Goal: Task Accomplishment & Management: Manage account settings

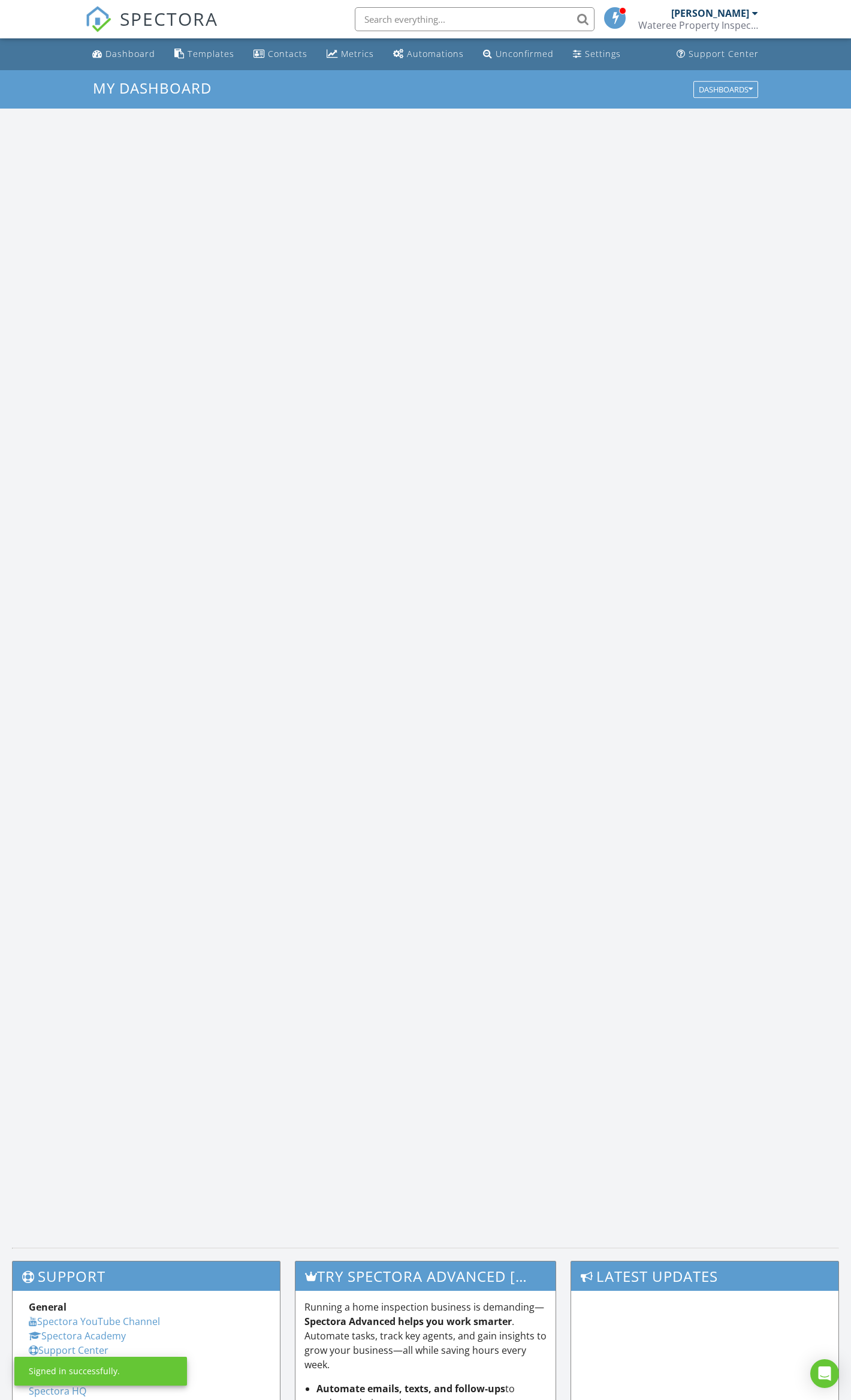
scroll to position [1116, 875]
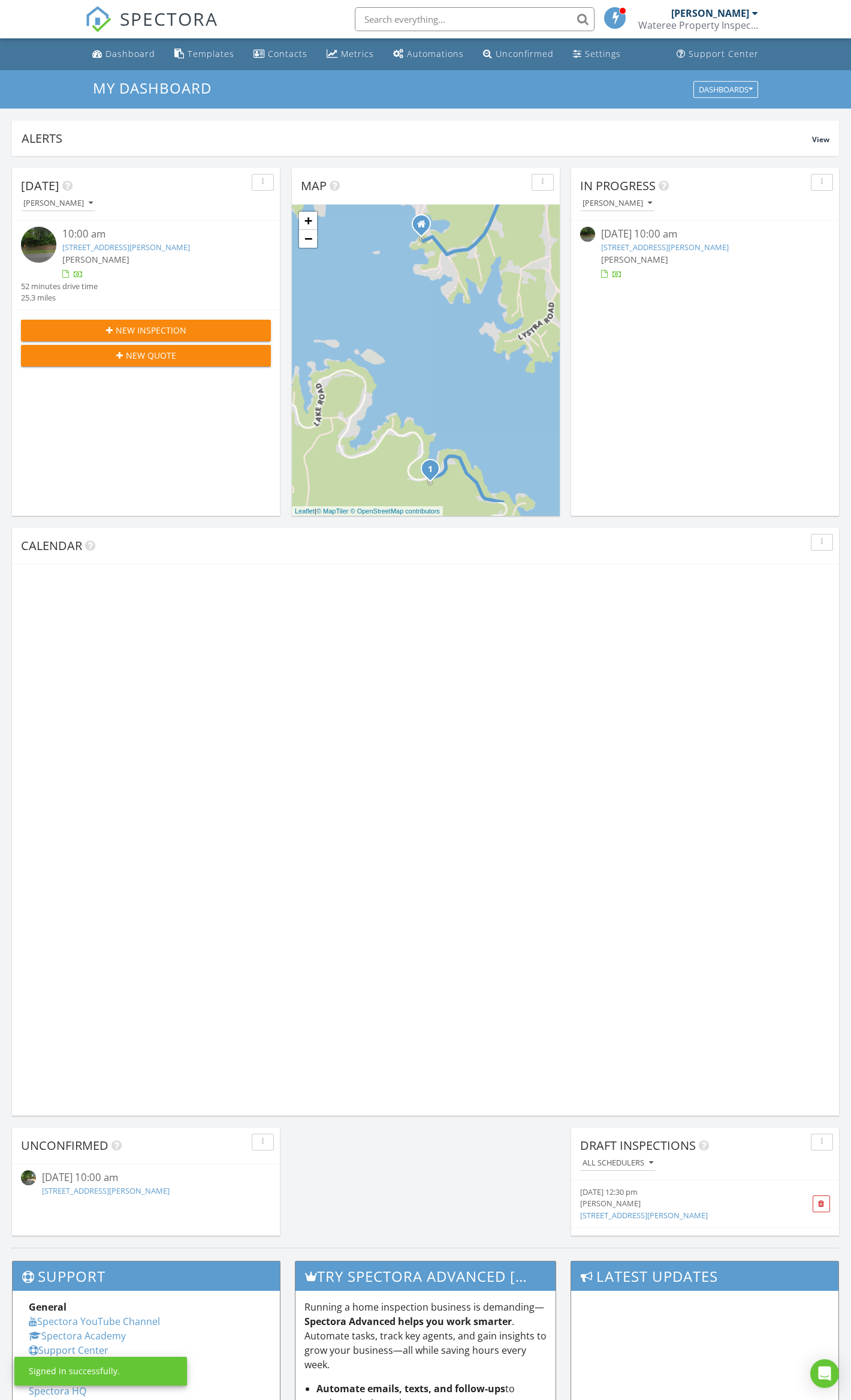
click at [147, 348] on button "New Quote" at bounding box center [147, 355] width 250 height 21
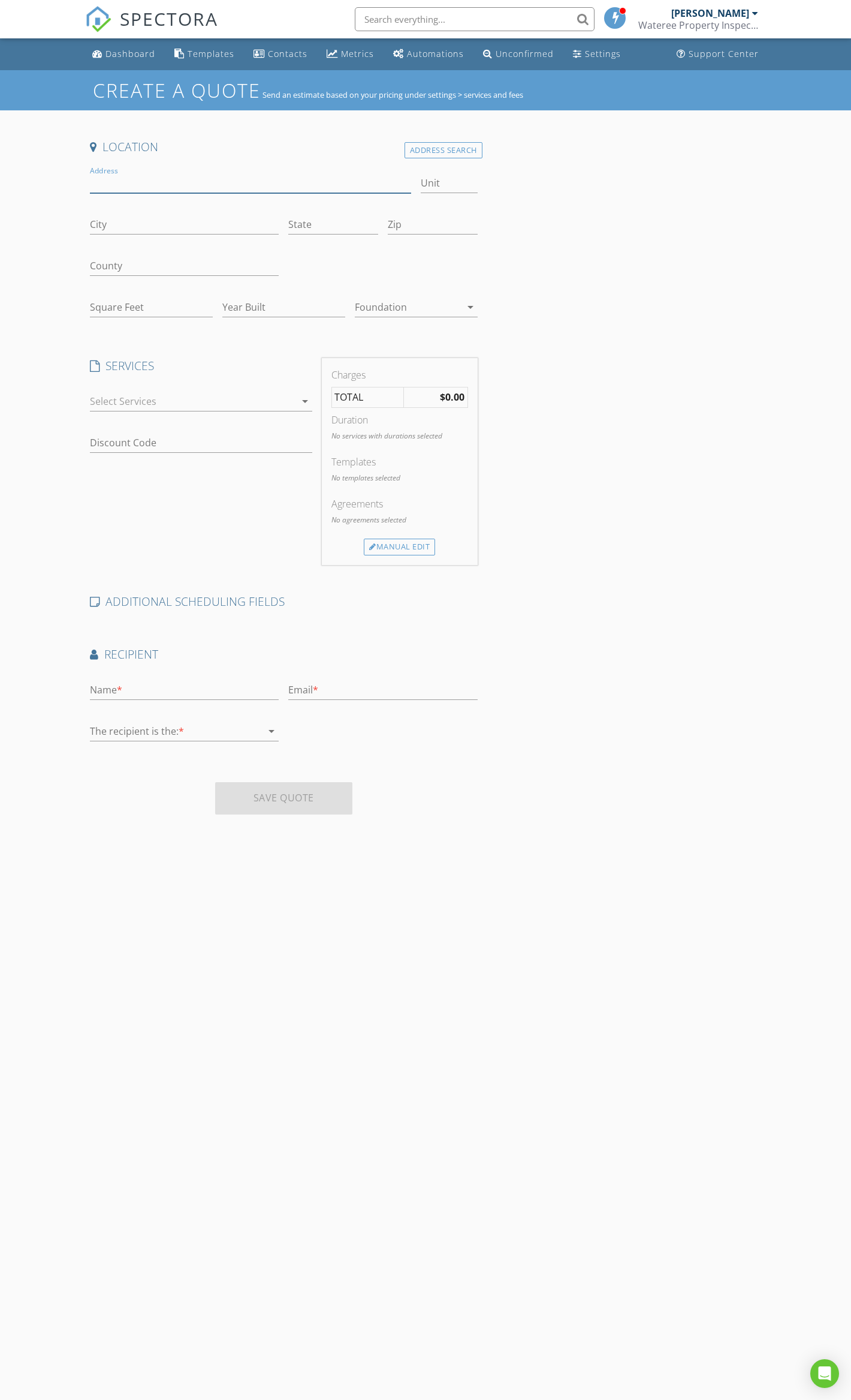
click at [177, 178] on input "Address" at bounding box center [250, 183] width 321 height 19
type input "[STREET_ADDRESS][DEMOGRAPHIC_DATA][PERSON_NAME]"
type input "Clover"
type input "SC"
type input "29710"
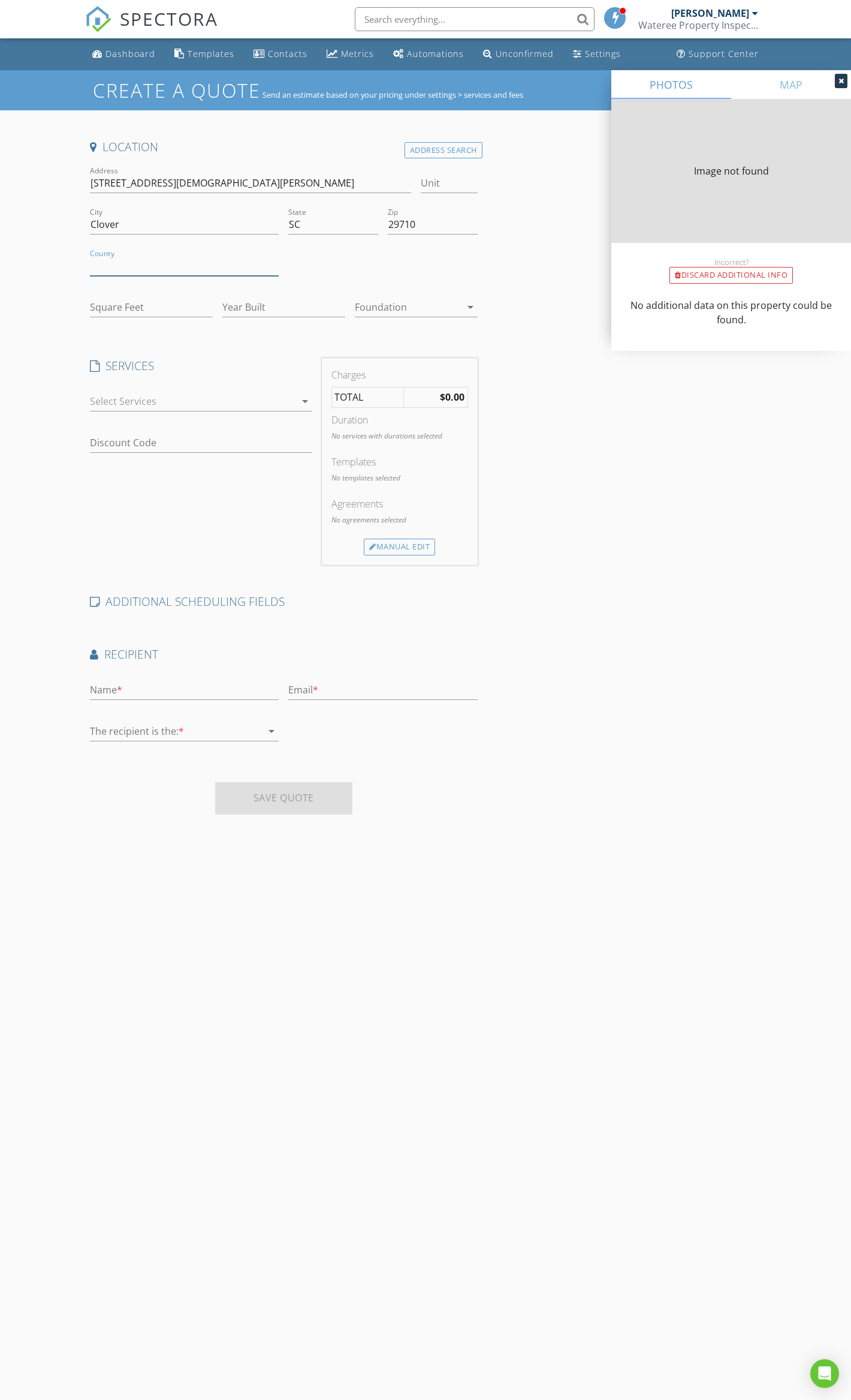
type input "4173"
type input "1996"
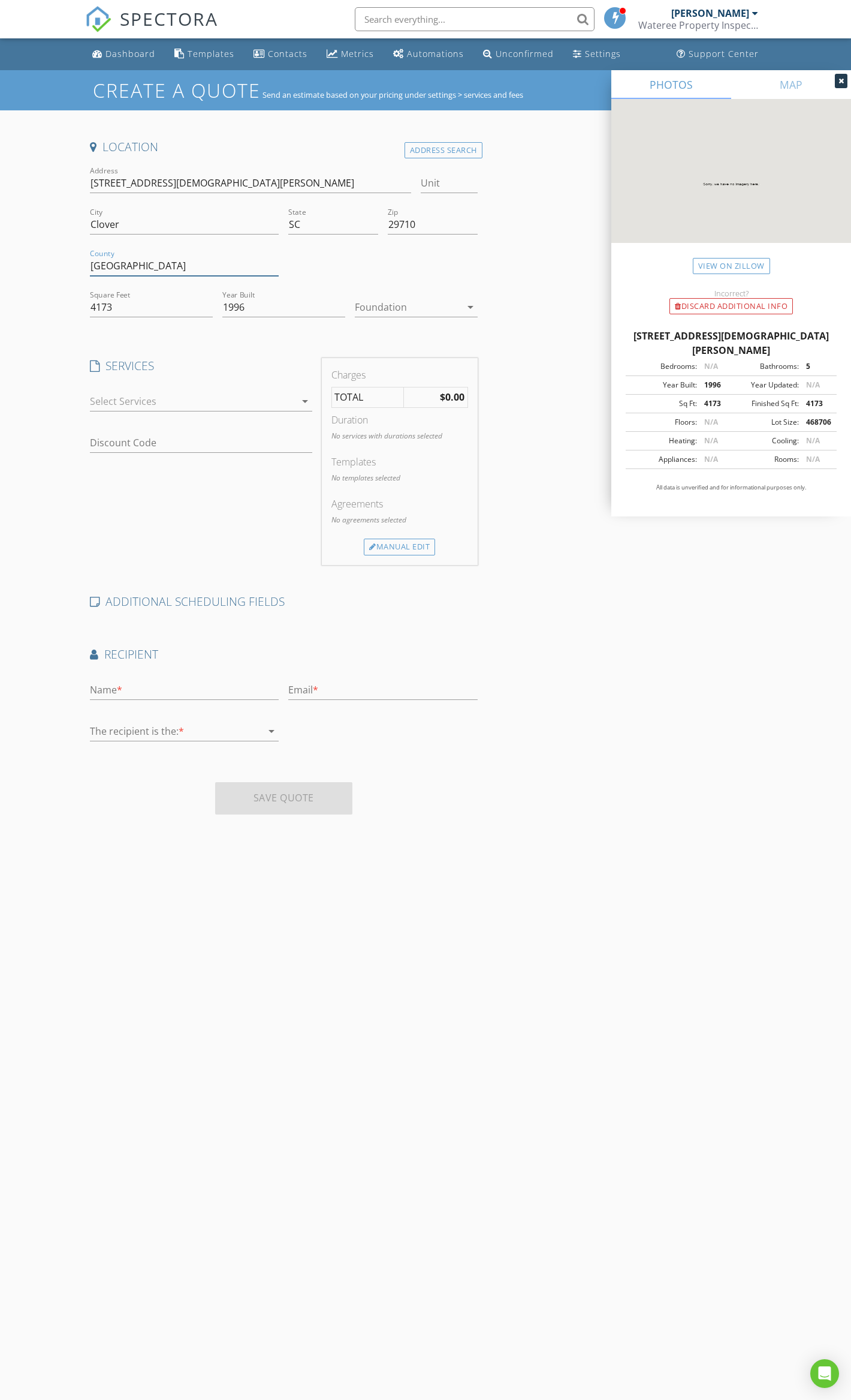
type input "[GEOGRAPHIC_DATA]"
type input "7055"
click at [293, 403] on div at bounding box center [193, 401] width 206 height 19
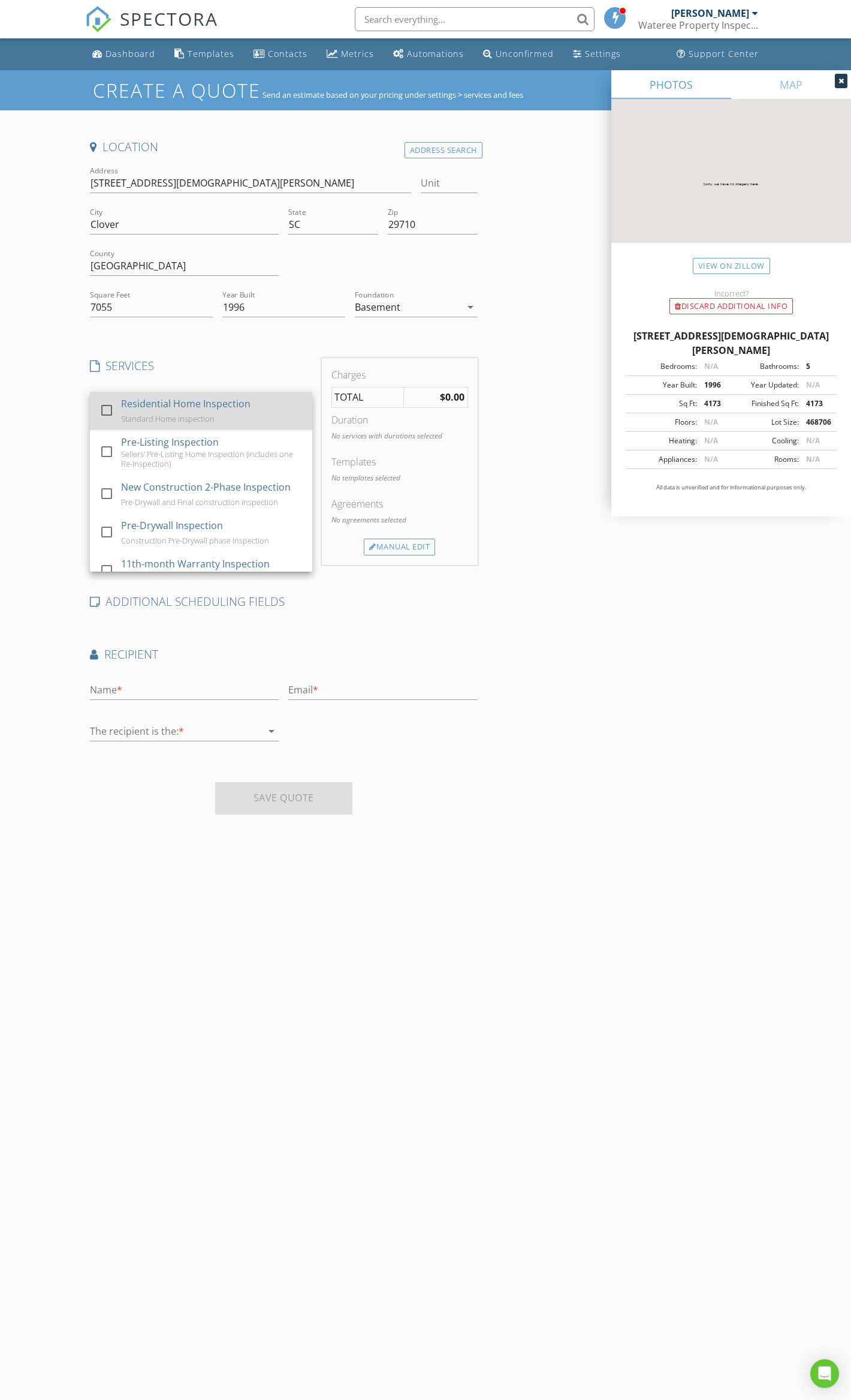
click at [209, 413] on div "Residential Home Inspection Standard Home inspection" at bounding box center [212, 411] width 181 height 39
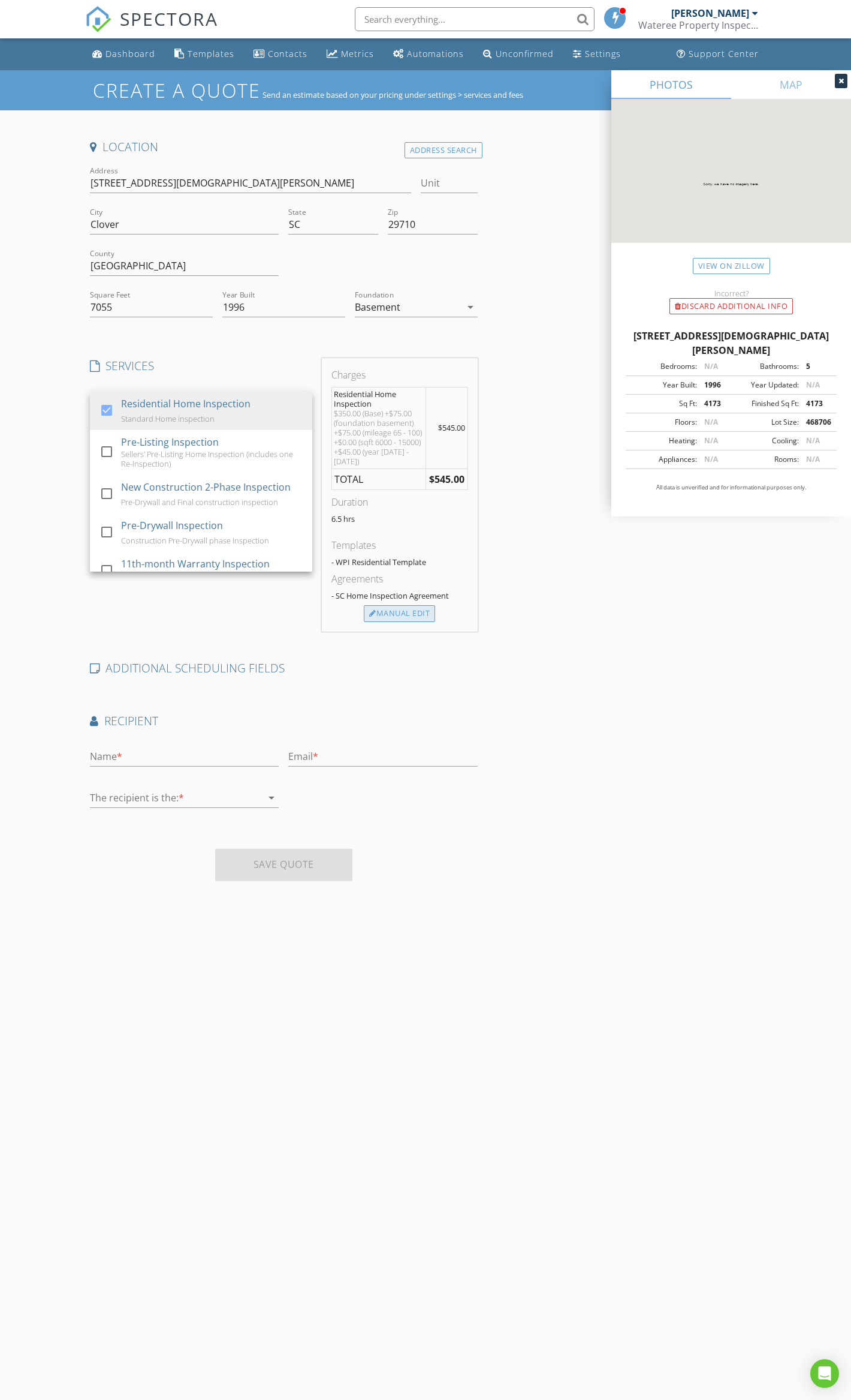
click at [414, 614] on div "Manual Edit" at bounding box center [399, 613] width 71 height 17
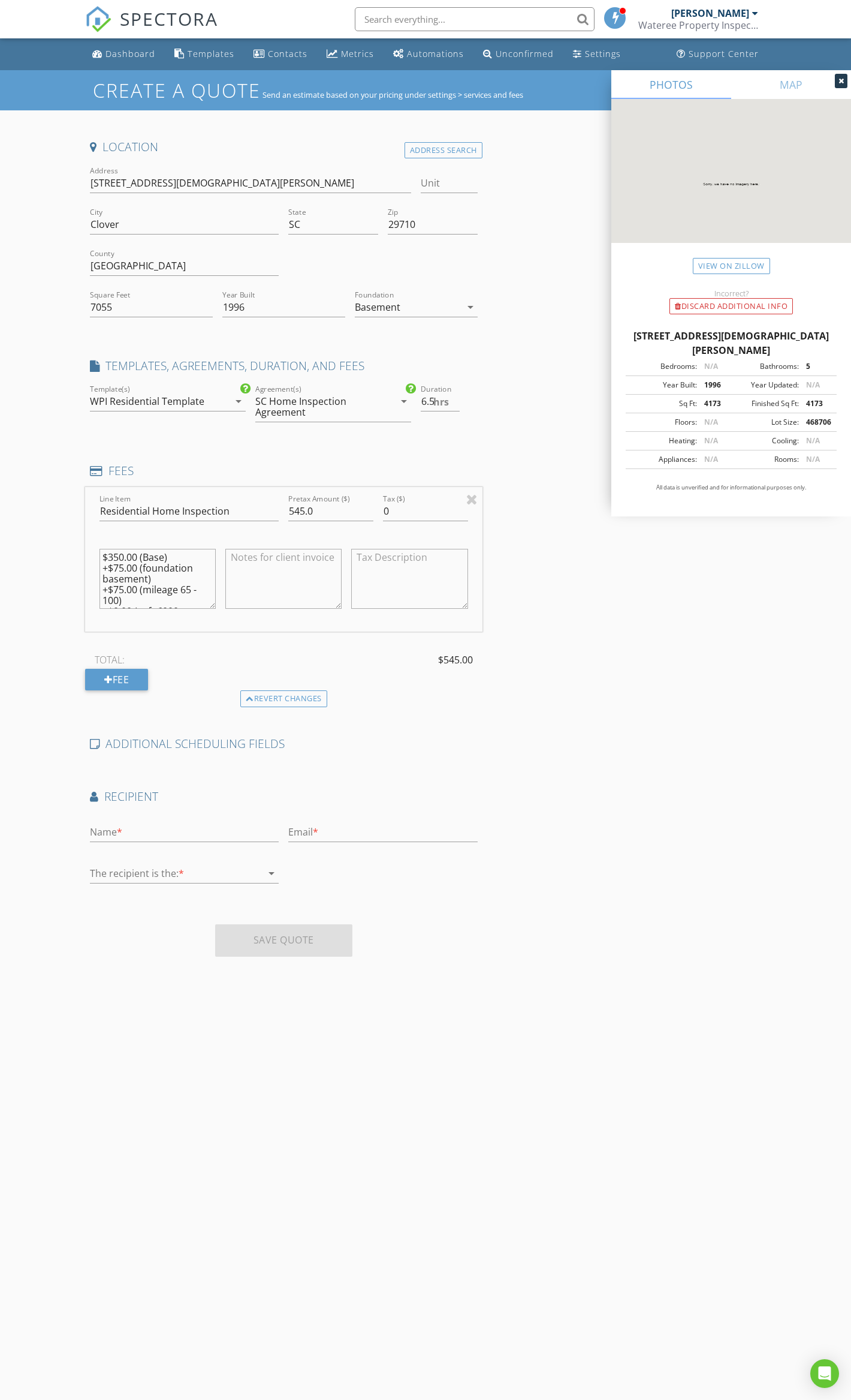
scroll to position [32, 0]
click at [112, 577] on textarea "$350.00 (Base) +$75.00 (foundation basement) +$75.00 (mileage 65 - 100) +$0.00 …" at bounding box center [158, 579] width 116 height 60
type textarea "$350.00 (Base) +$75.00 (foundation basement) +$75.00 (mileage 65 - 100) +$900.0…"
click at [294, 511] on input "545.0" at bounding box center [331, 511] width 85 height 19
type input "1445.0"
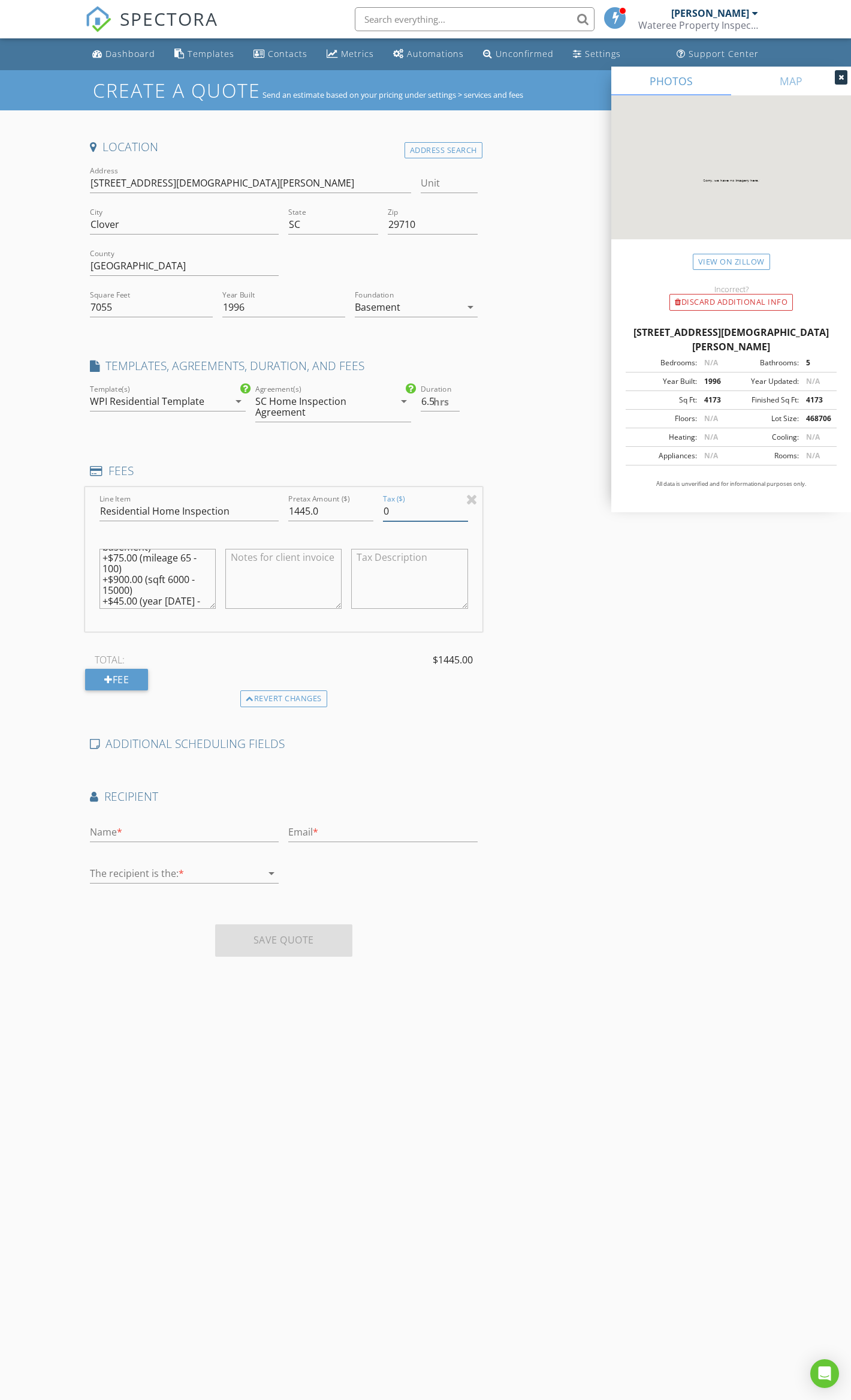
scroll to position [70, 0]
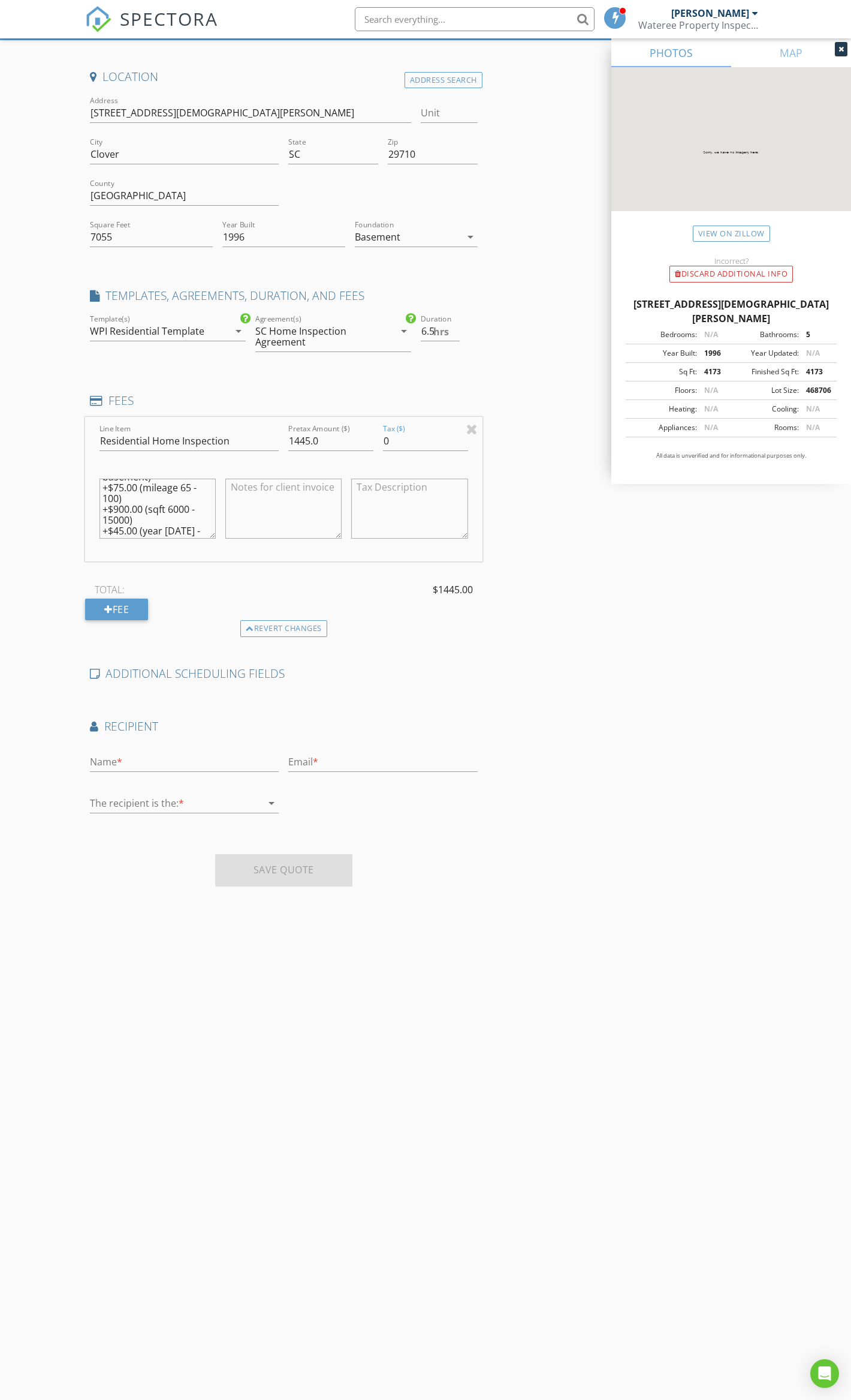
click at [120, 505] on textarea "$350.00 (Base) +$75.00 (foundation basement) +$75.00 (mileage 65 - 100) +$900.0…" at bounding box center [158, 509] width 116 height 60
type textarea "$350.00 (Base) +$75.00 (foundation basement) +$75.00 (mileage 65 - 100) +$1000.…"
click at [300, 440] on input "1445.0" at bounding box center [331, 441] width 85 height 19
type input "1545.0"
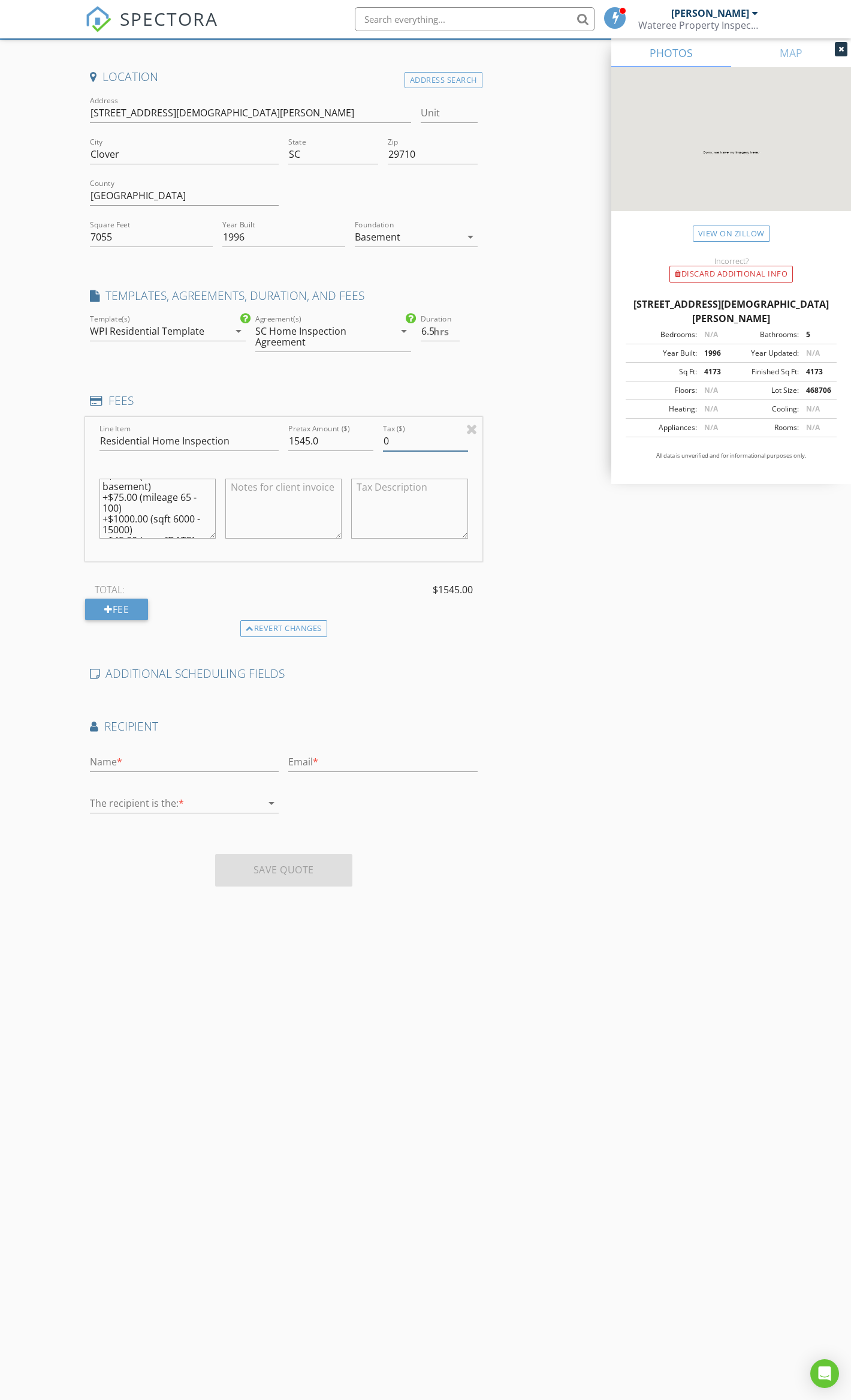
click at [543, 447] on div "Location Address Search Address 865 Saint Paul Church Rd Unit City Clover State…" at bounding box center [426, 482] width 681 height 826
drag, startPoint x: 178, startPoint y: 438, endPoint x: 173, endPoint y: 473, distance: 35.4
click at [178, 435] on input "Residential Home Inspection" at bounding box center [189, 441] width 180 height 19
click at [173, 555] on div at bounding box center [158, 552] width 116 height 7
click at [499, 344] on div "Location Address Search Address 865 Saint Paul Church Rd Unit City Clover State…" at bounding box center [426, 482] width 681 height 826
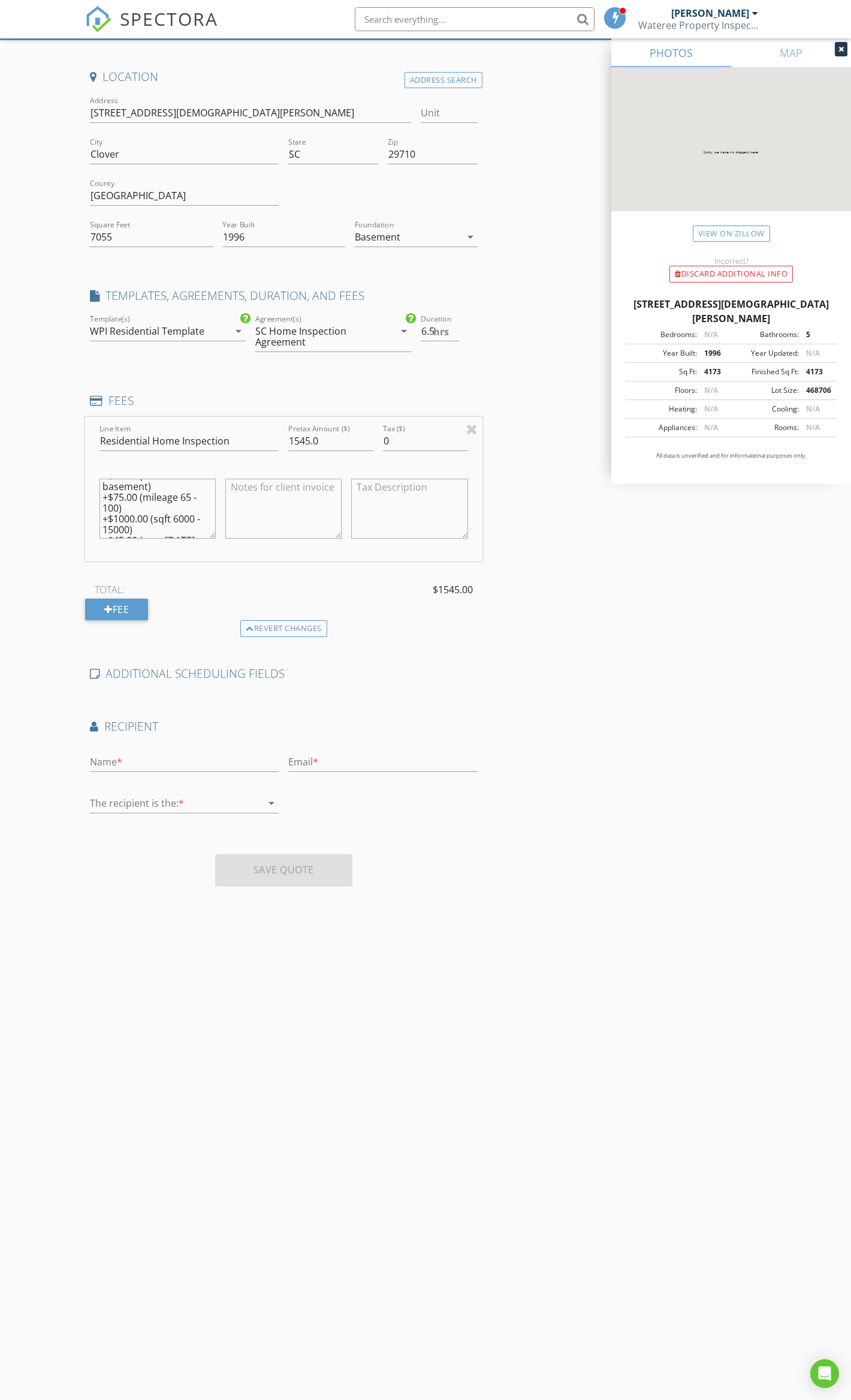
click at [215, 383] on div "Location Address Search Address 865 Saint Paul Church Rd Unit City Clover State…" at bounding box center [283, 482] width 397 height 826
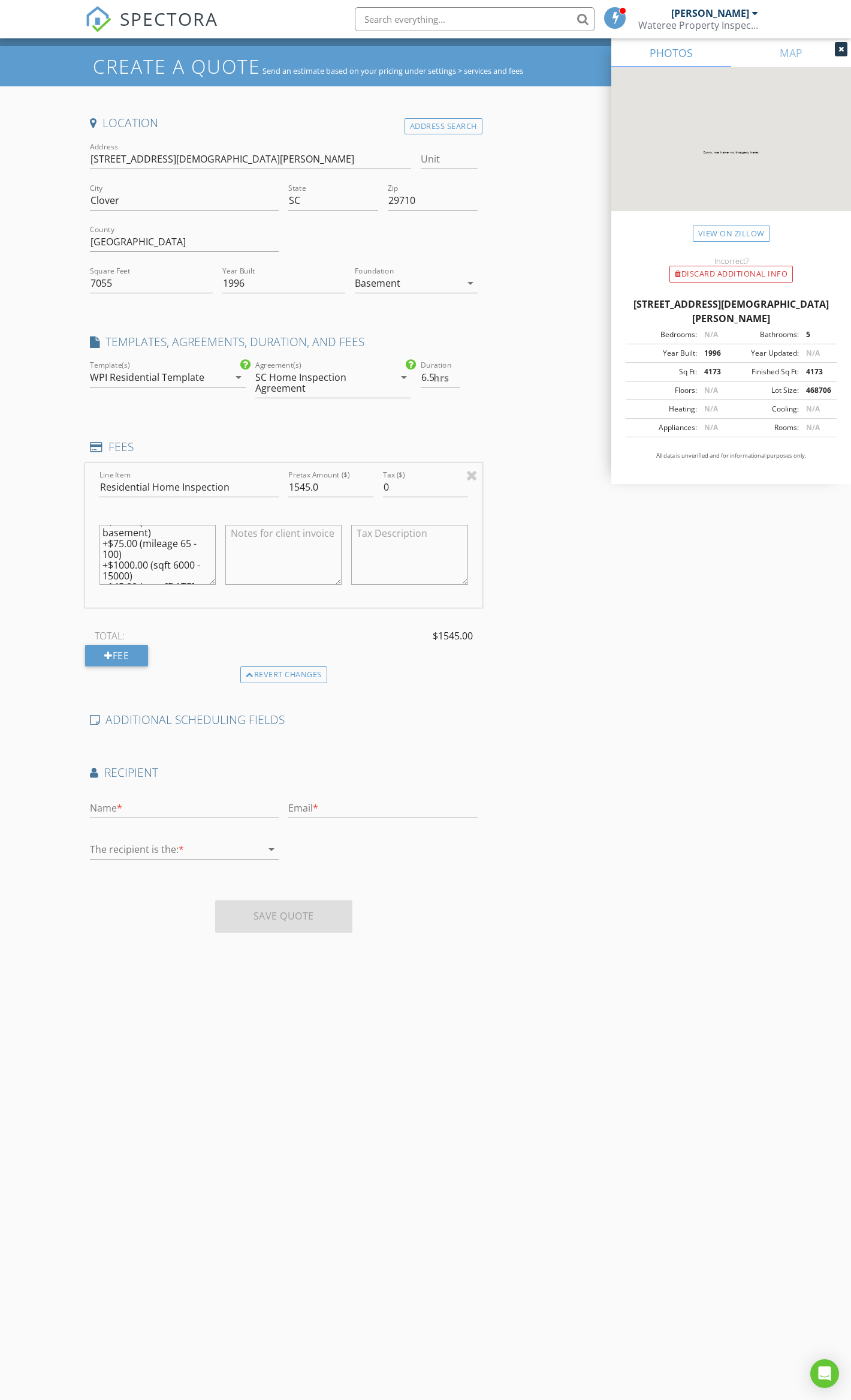
scroll to position [0, 0]
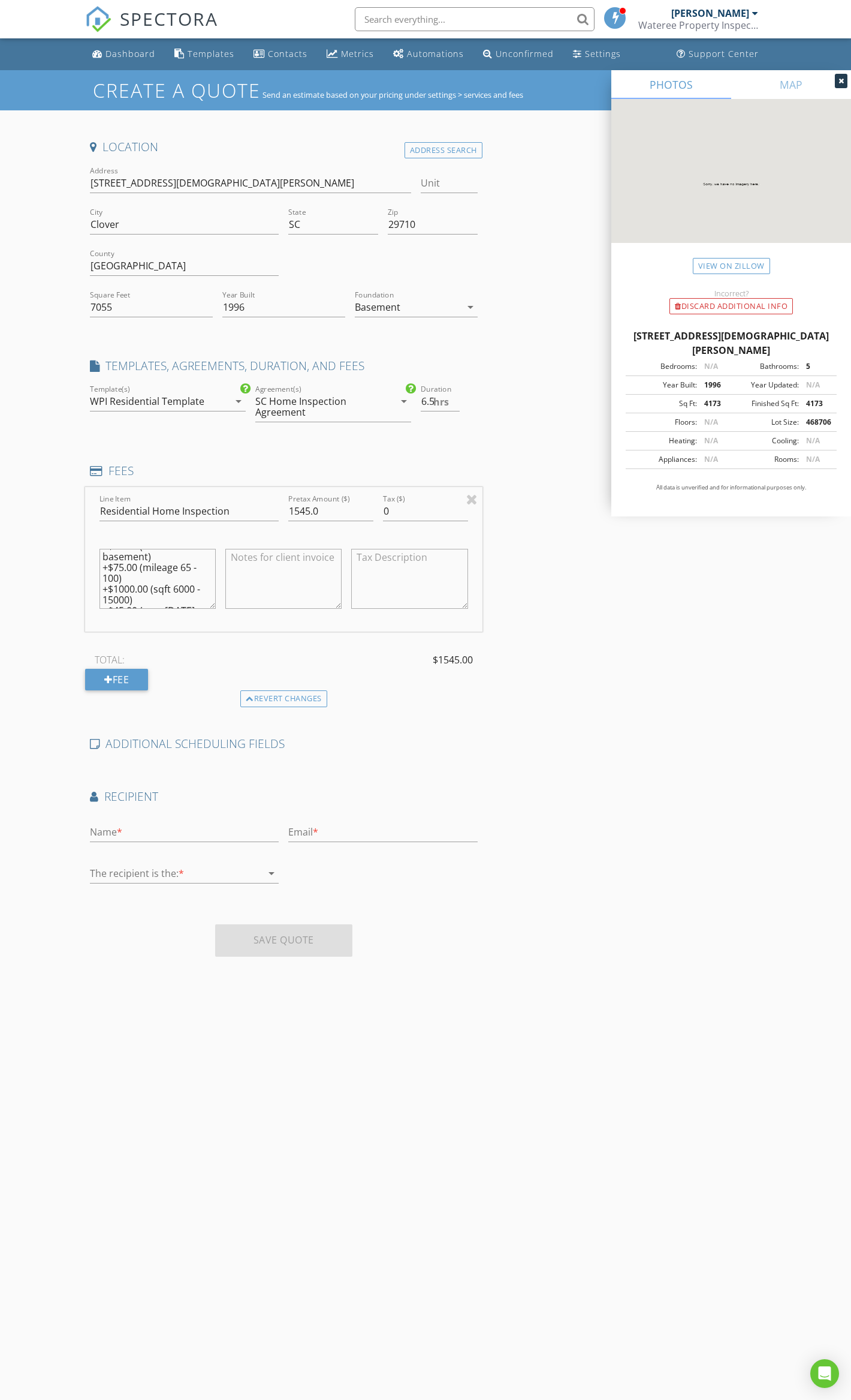
click at [264, 628] on div "Line Item Residential Home Inspection Pretax Amount ($) 1545.0 Tax ($) 0 $350.0…" at bounding box center [283, 559] width 397 height 145
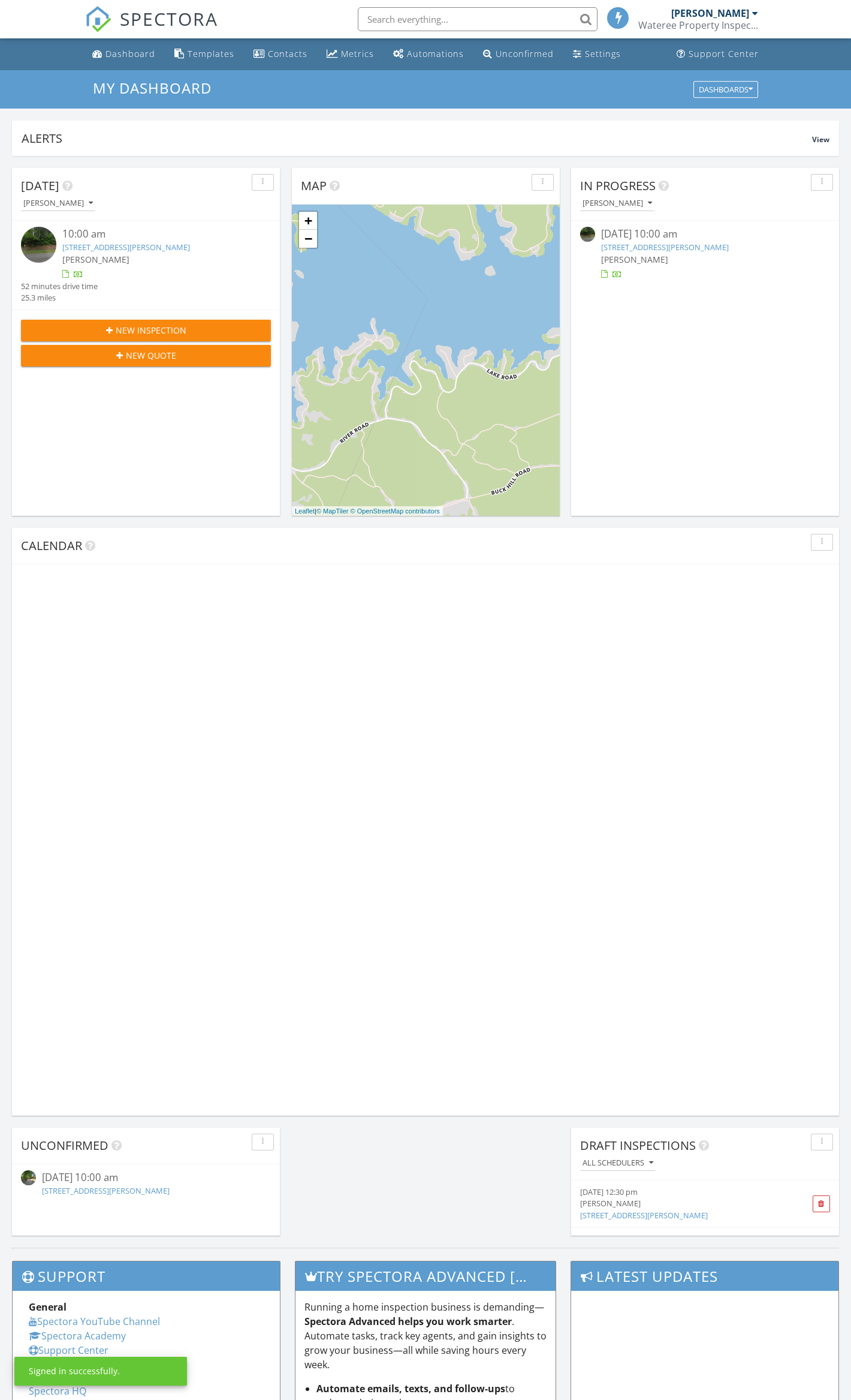
scroll to position [1116, 875]
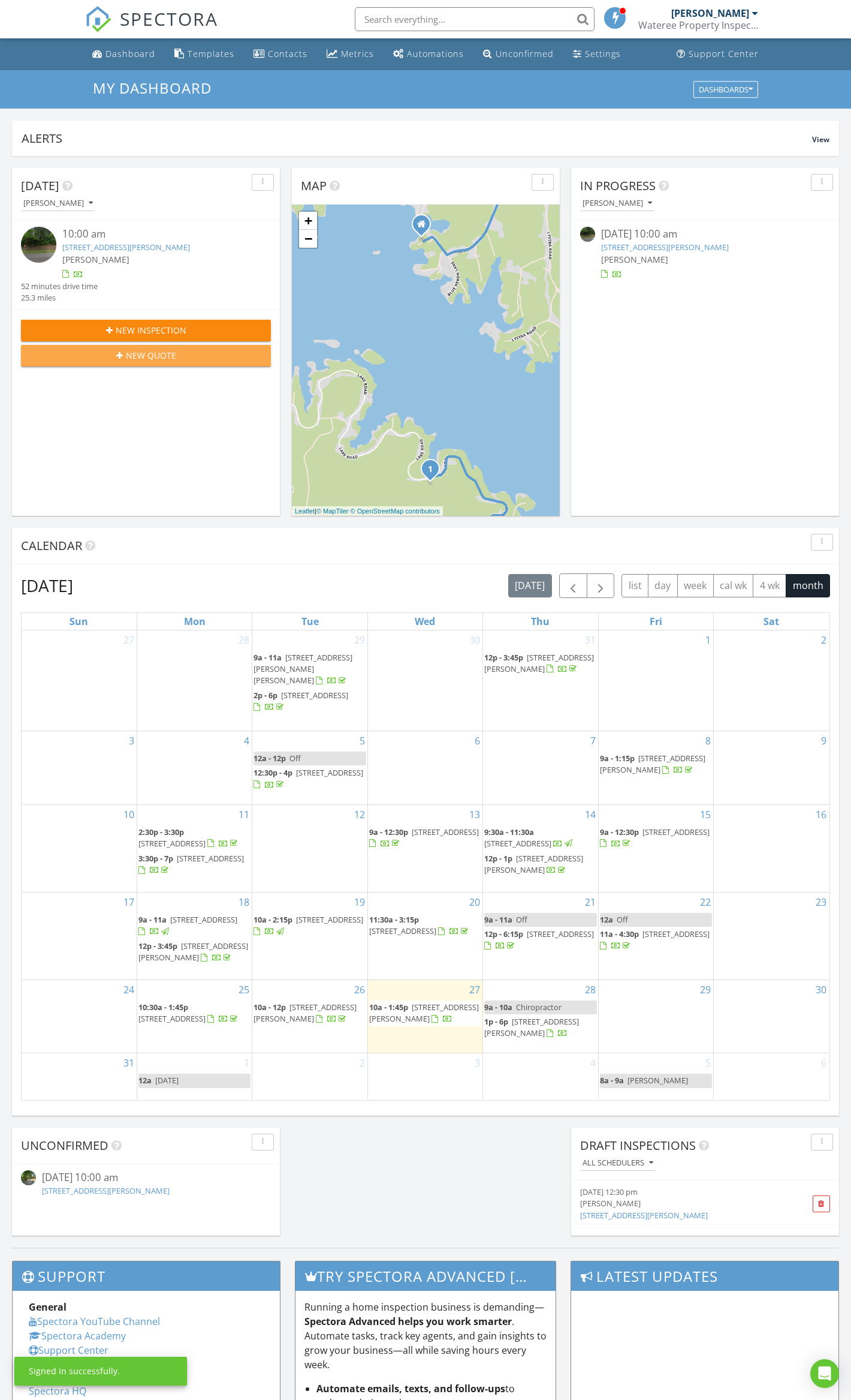
click at [145, 355] on span "New Quote" at bounding box center [151, 354] width 50 height 13
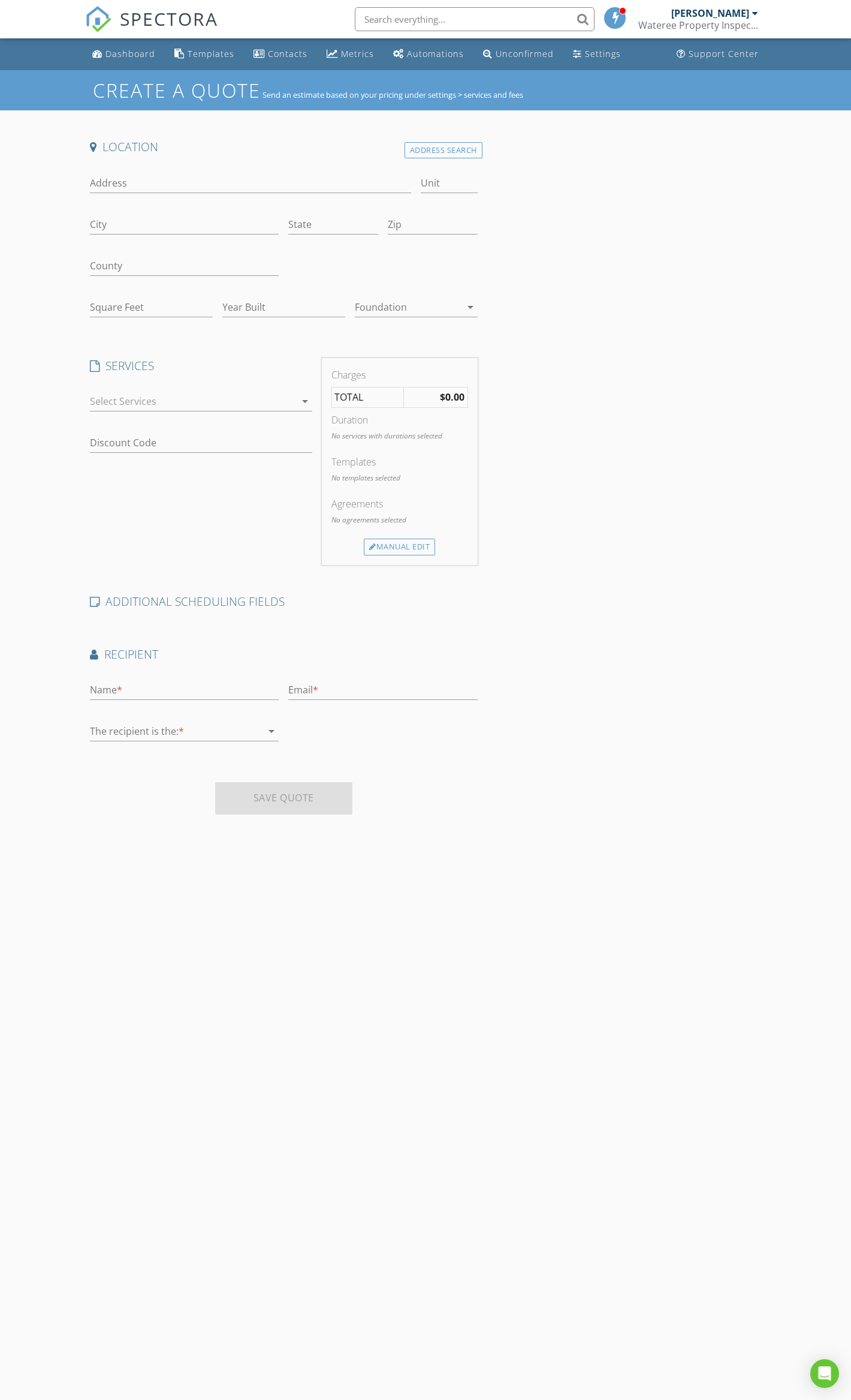
click at [166, 401] on div at bounding box center [193, 401] width 206 height 19
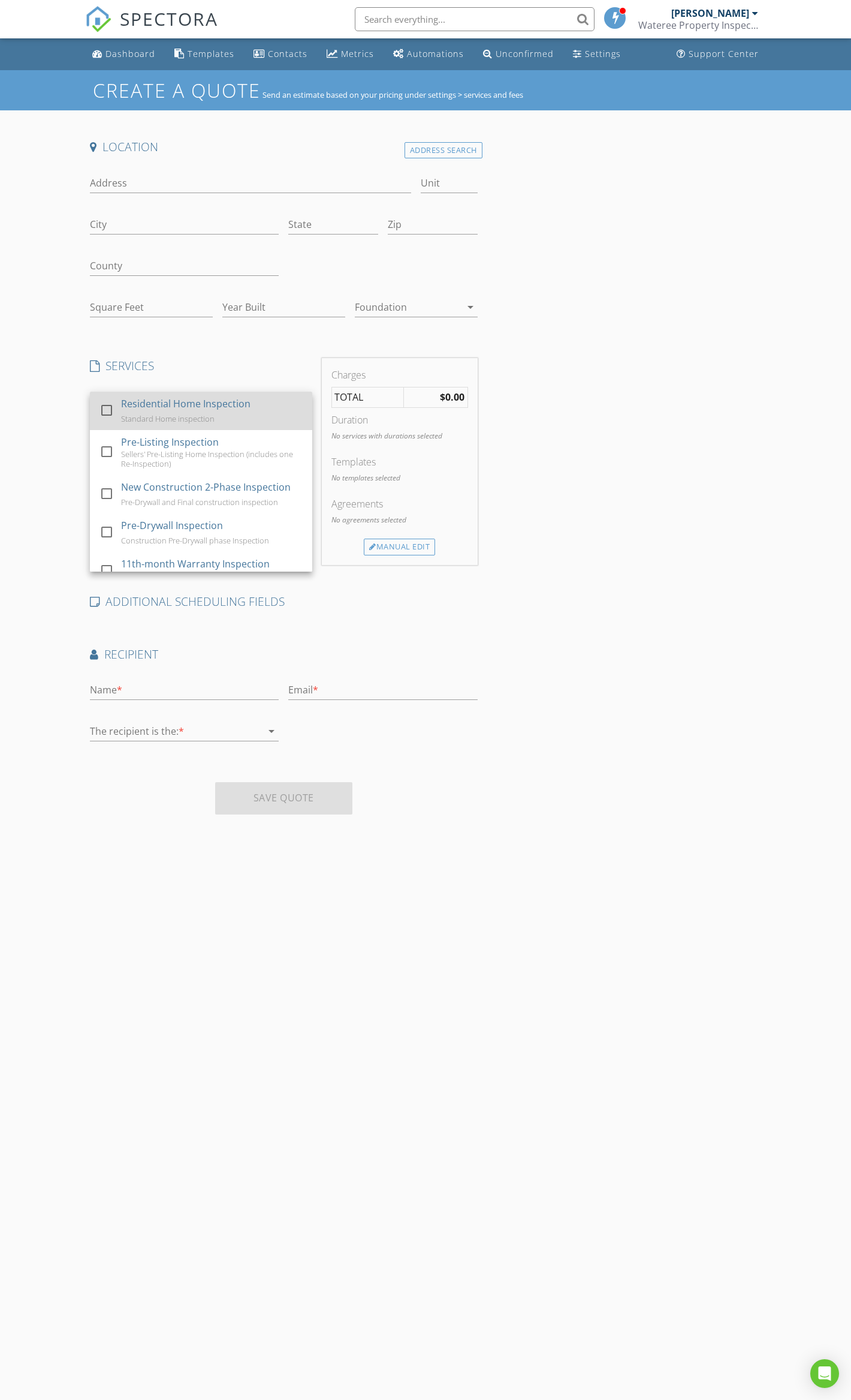
click at [167, 404] on div "Residential Home Inspection" at bounding box center [185, 403] width 129 height 15
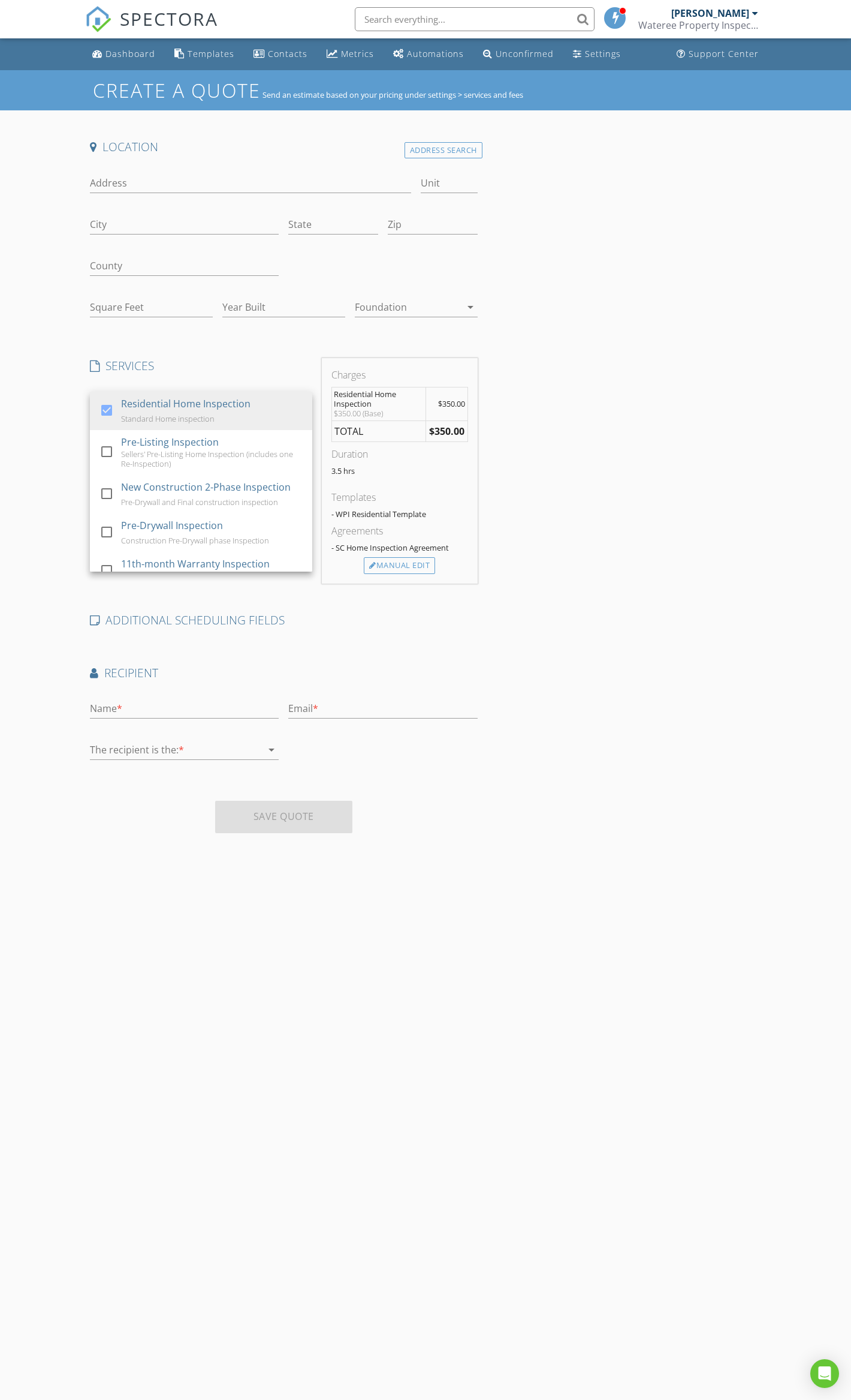
click at [29, 468] on div "Create a Quote Send an estimate based on your pricing under settings > services…" at bounding box center [425, 770] width 851 height 1400
click at [121, 442] on div at bounding box center [193, 443] width 206 height 19
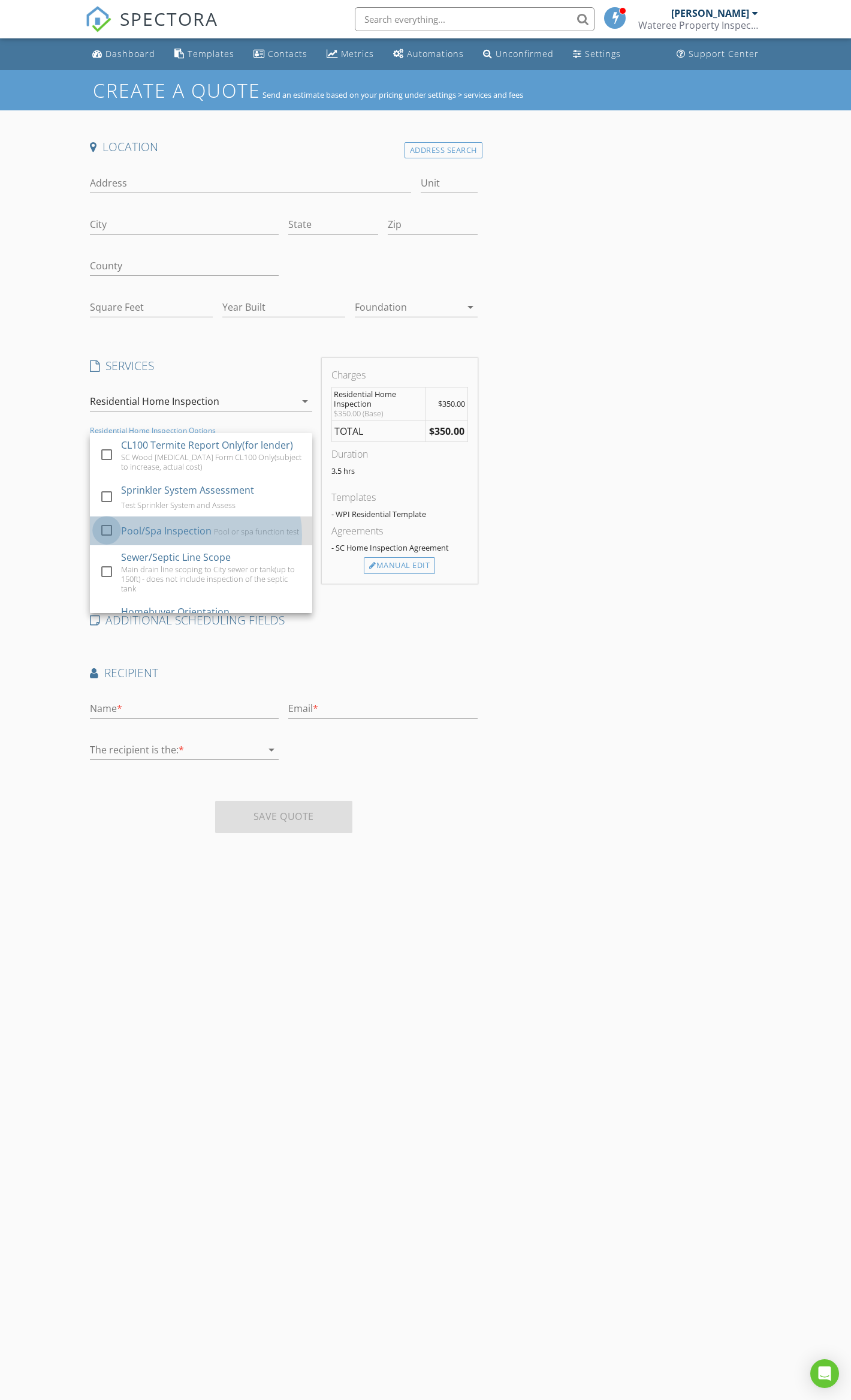
click at [101, 533] on div at bounding box center [106, 529] width 20 height 20
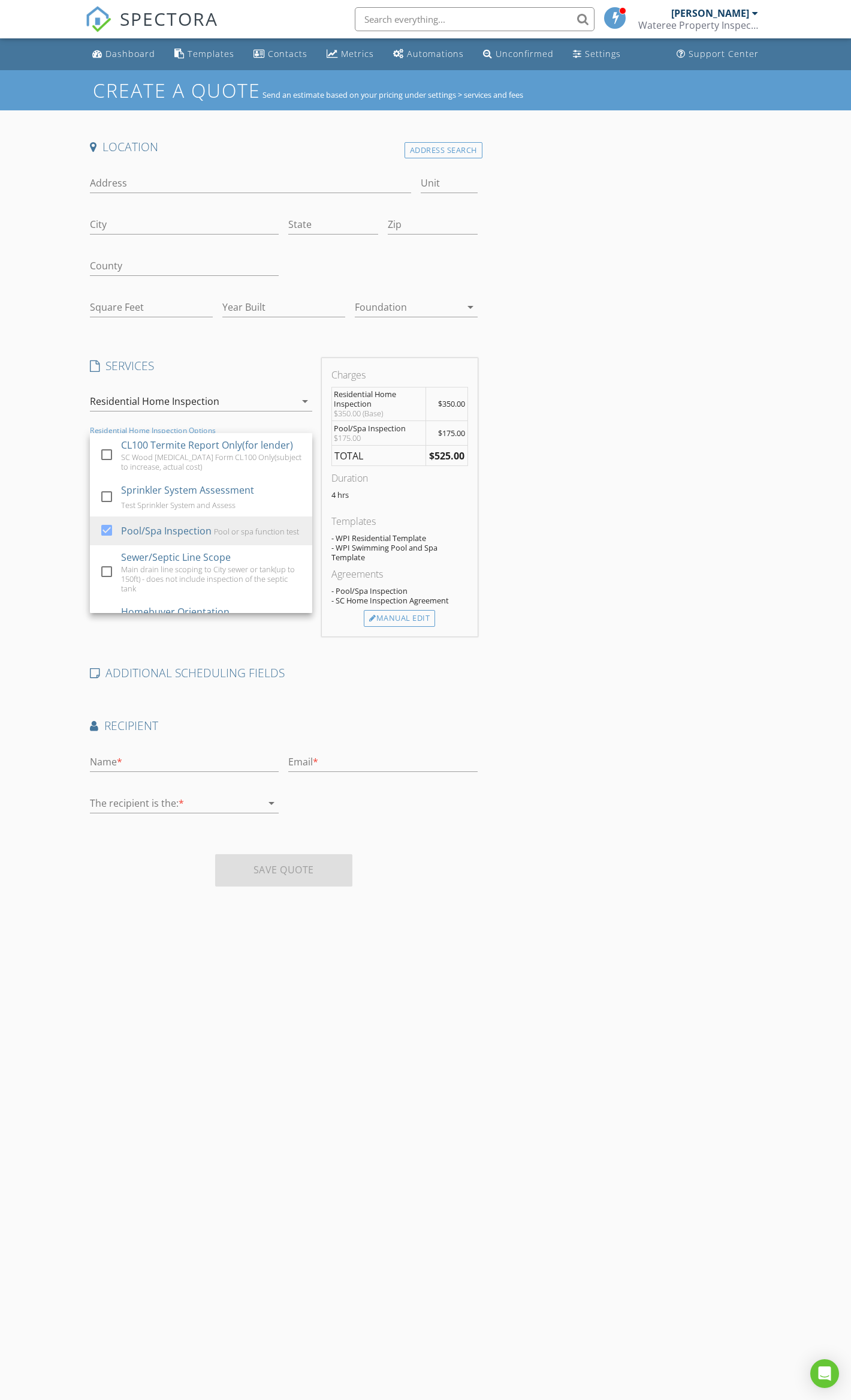
drag, startPoint x: 60, startPoint y: 532, endPoint x: 279, endPoint y: 634, distance: 241.6
click at [283, 647] on div "Create a Quote Send an estimate based on your pricing under settings > services…" at bounding box center [425, 770] width 851 height 1400
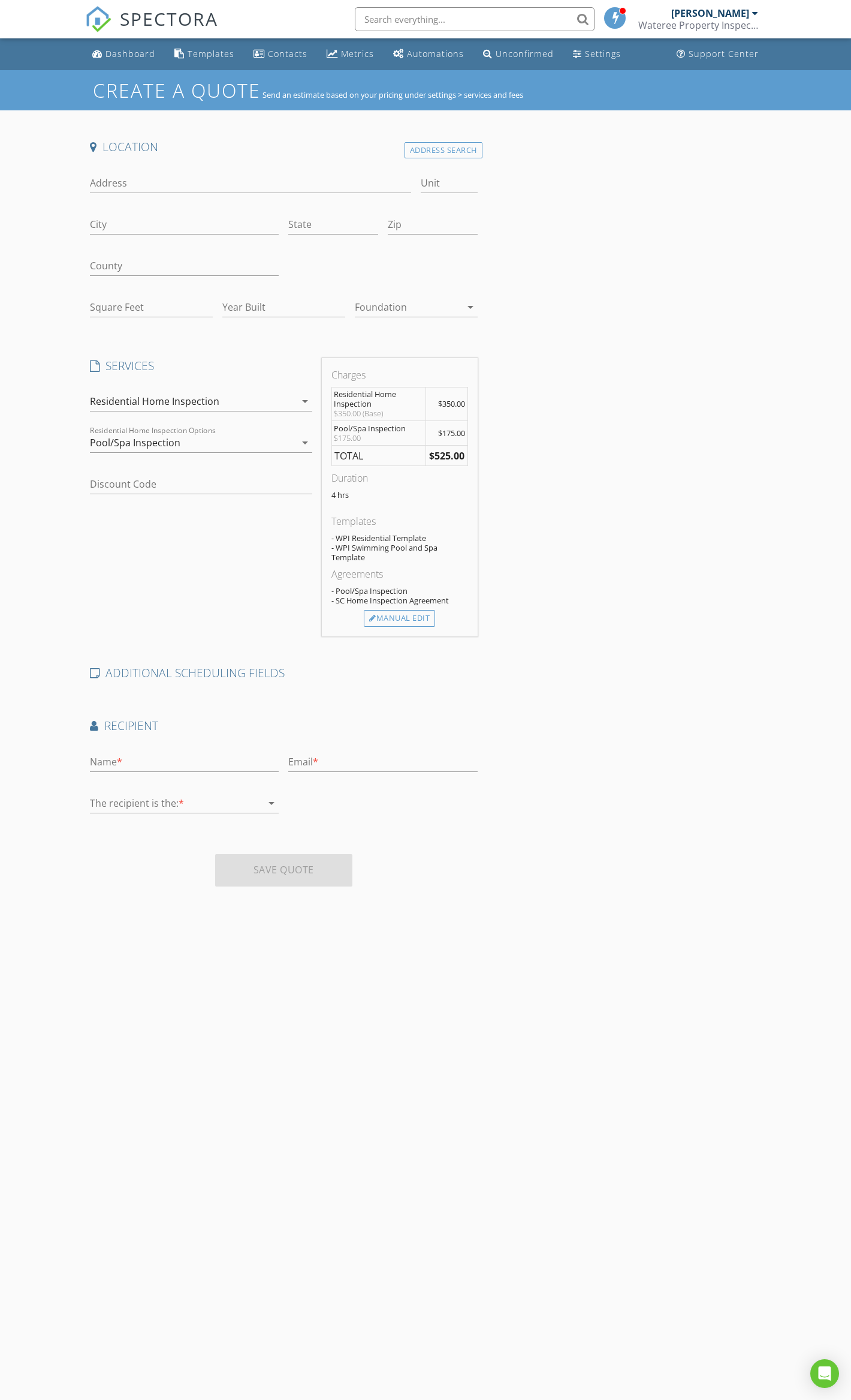
click at [283, 442] on div "Pool/Spa Inspection" at bounding box center [193, 443] width 206 height 19
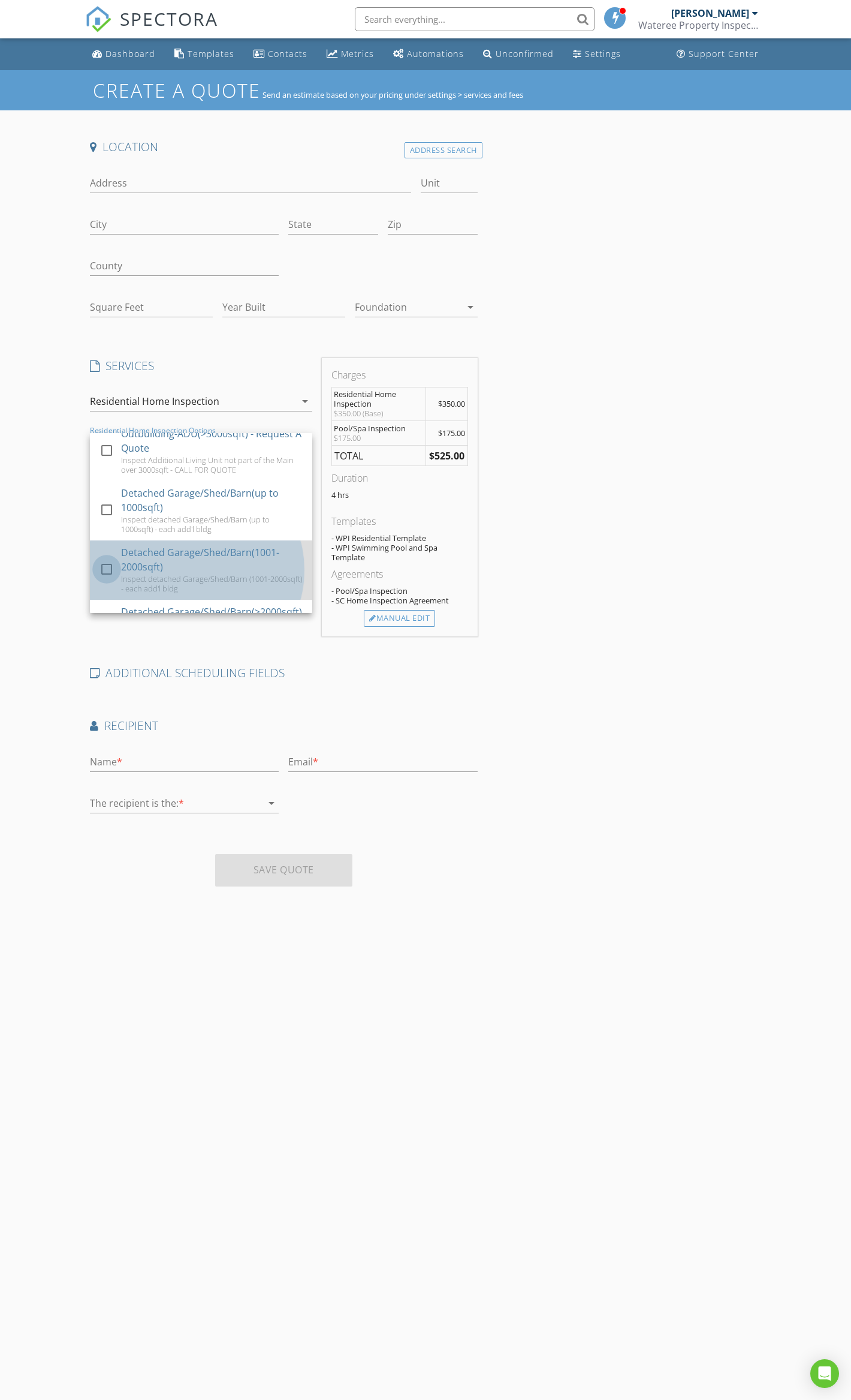
click at [106, 580] on div at bounding box center [106, 569] width 20 height 20
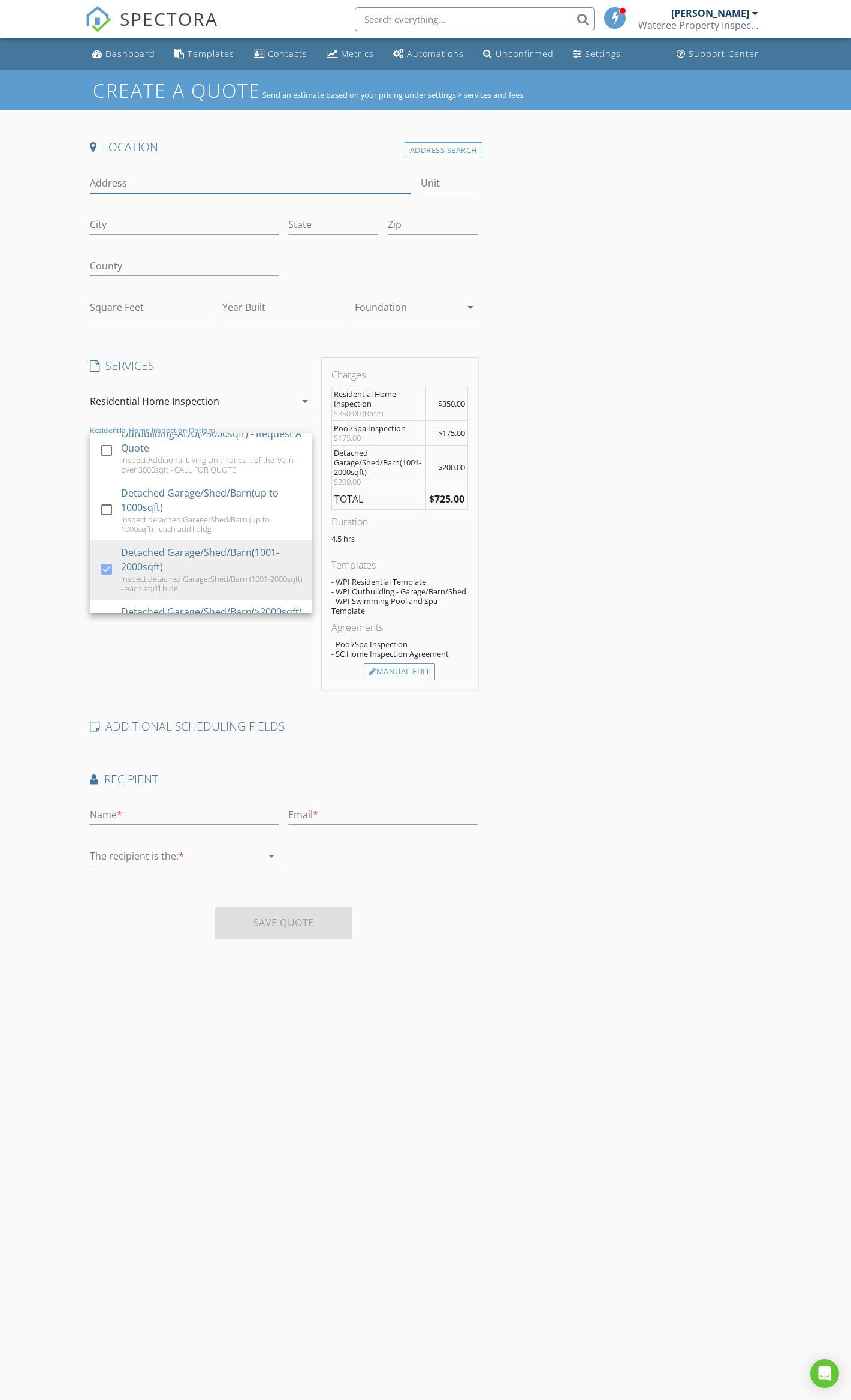
click at [202, 179] on input "Address" at bounding box center [250, 183] width 321 height 19
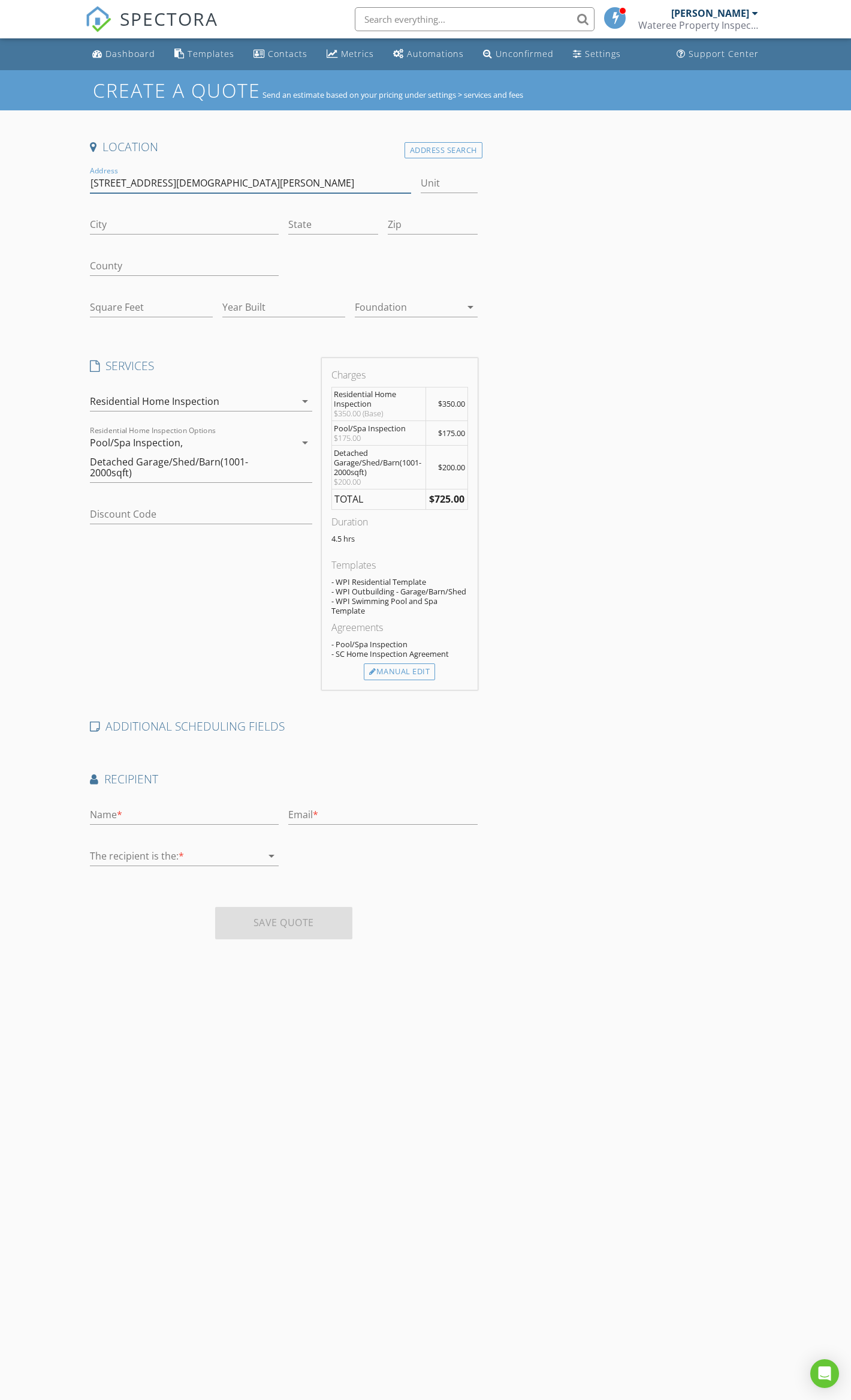
type input "865 Saint Paul Church Rd"
type input "Clover"
type input "SC"
type input "29710"
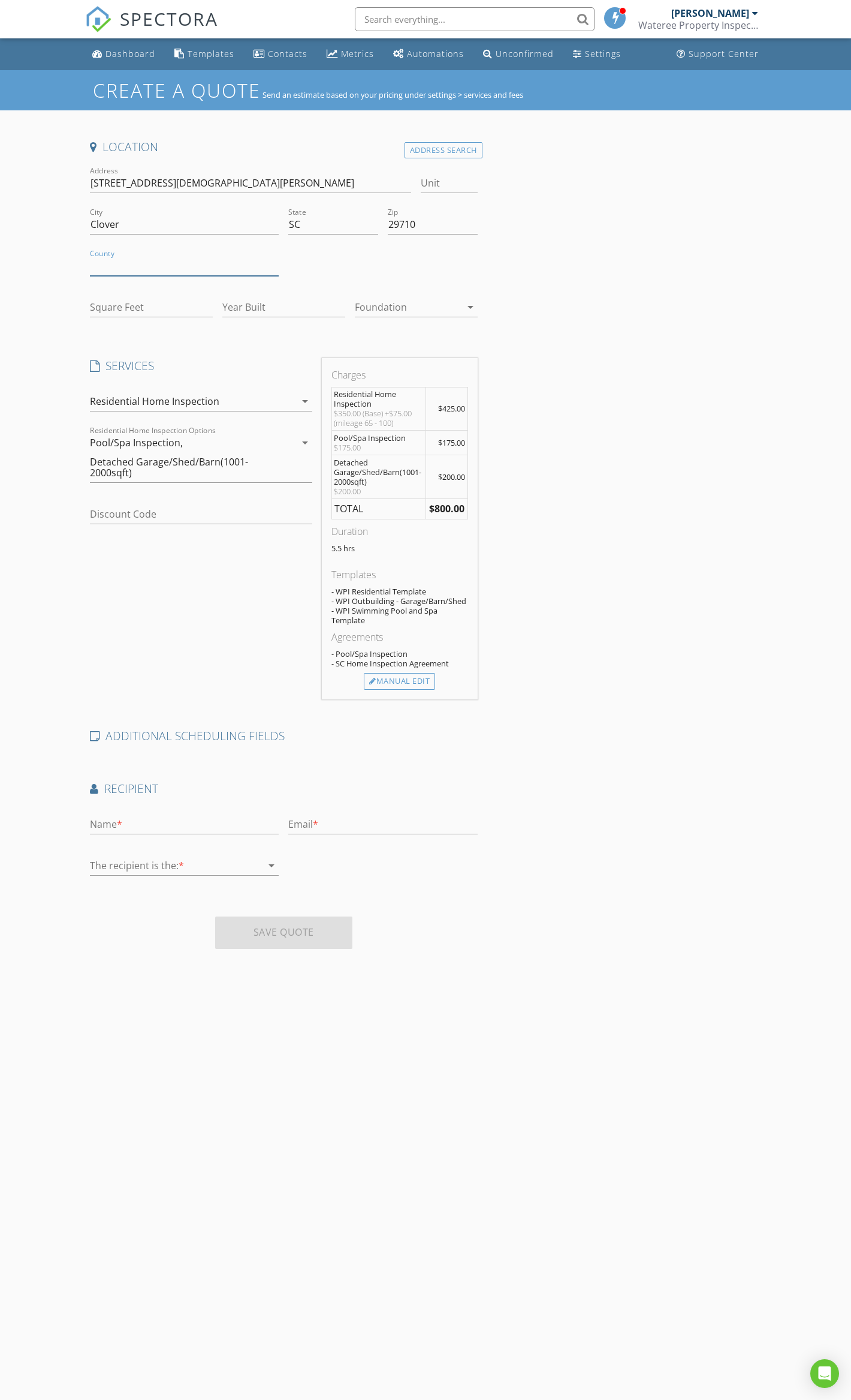
type input "Y"
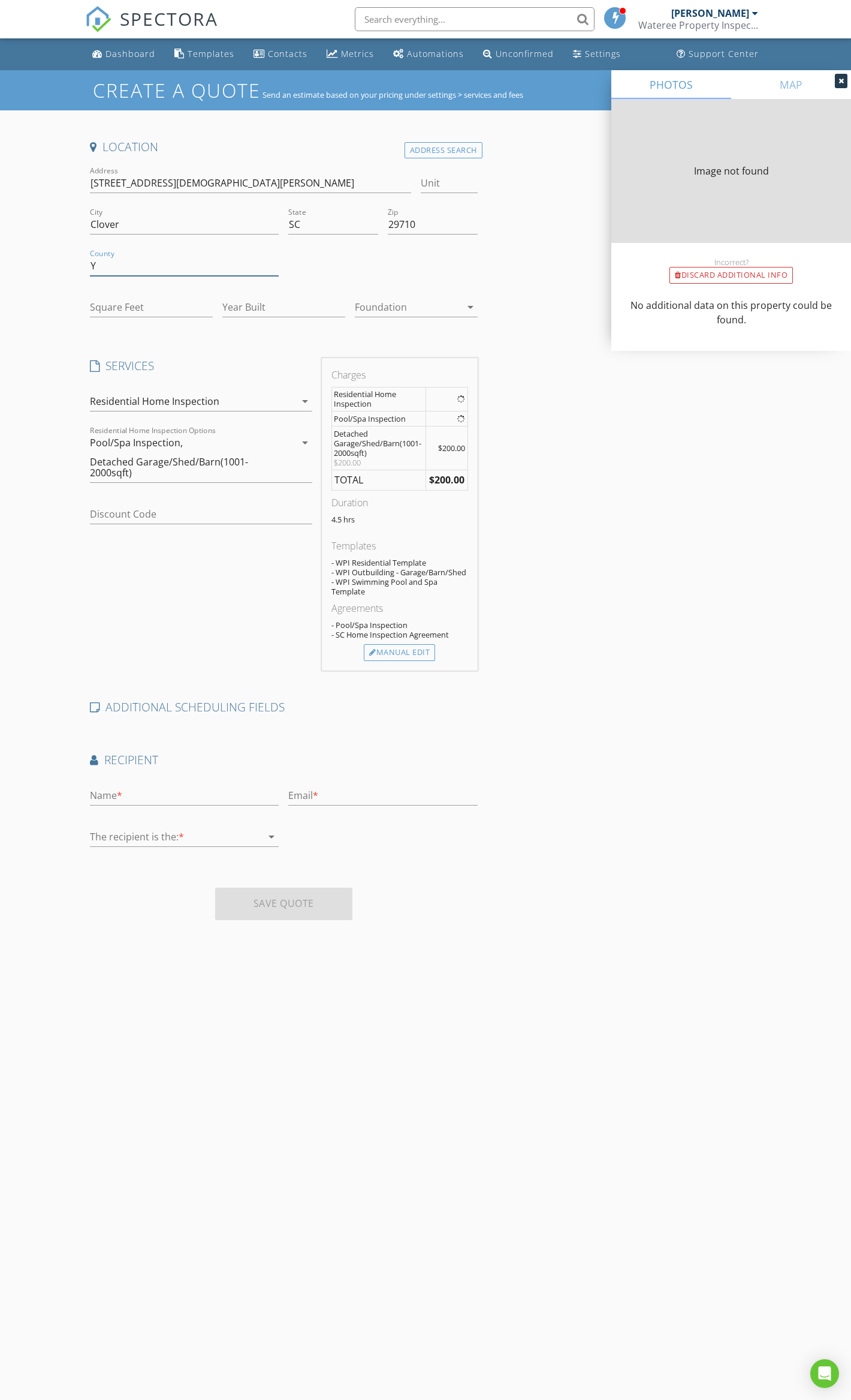
type input "4173"
type input "1996"
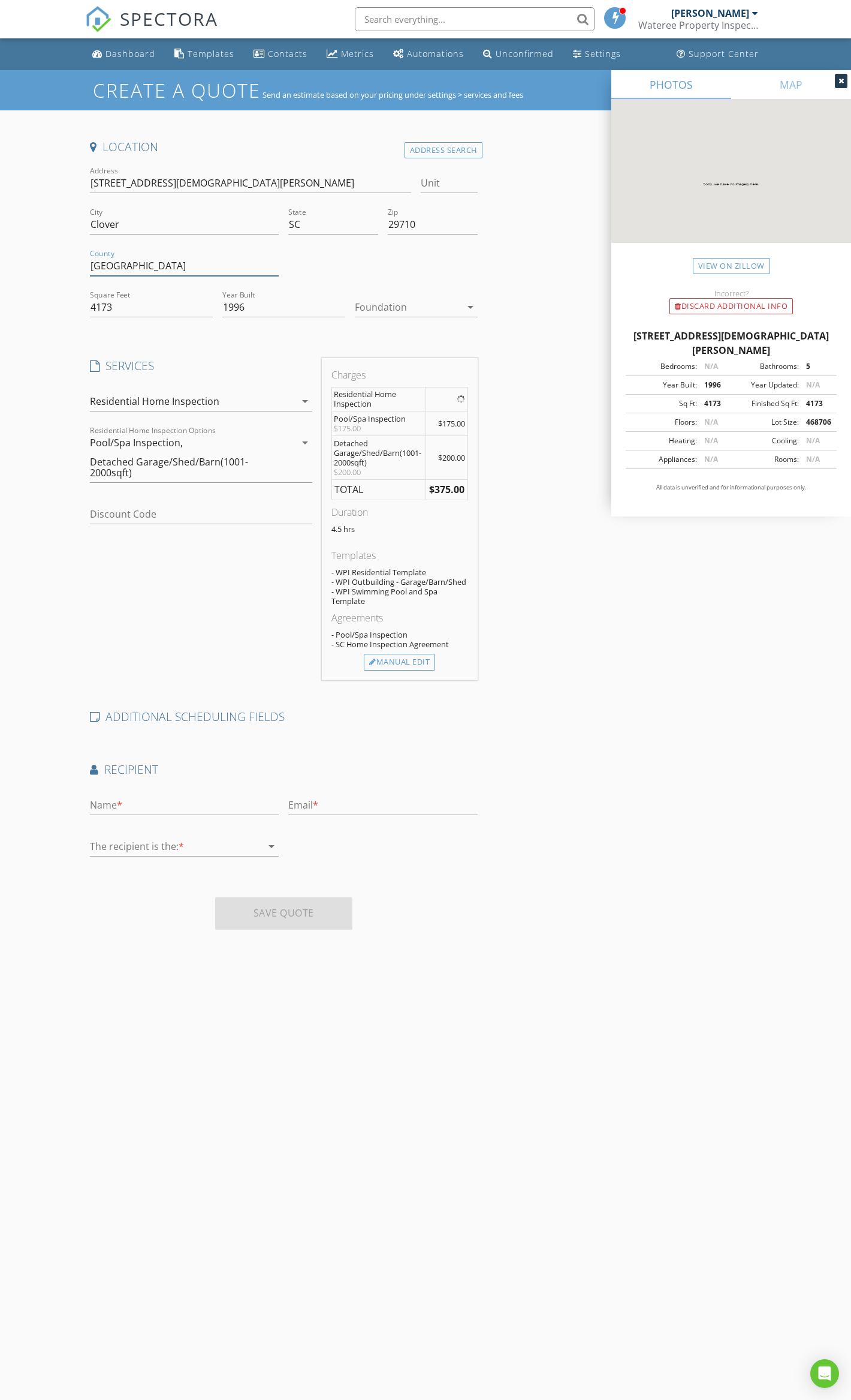
type input "York"
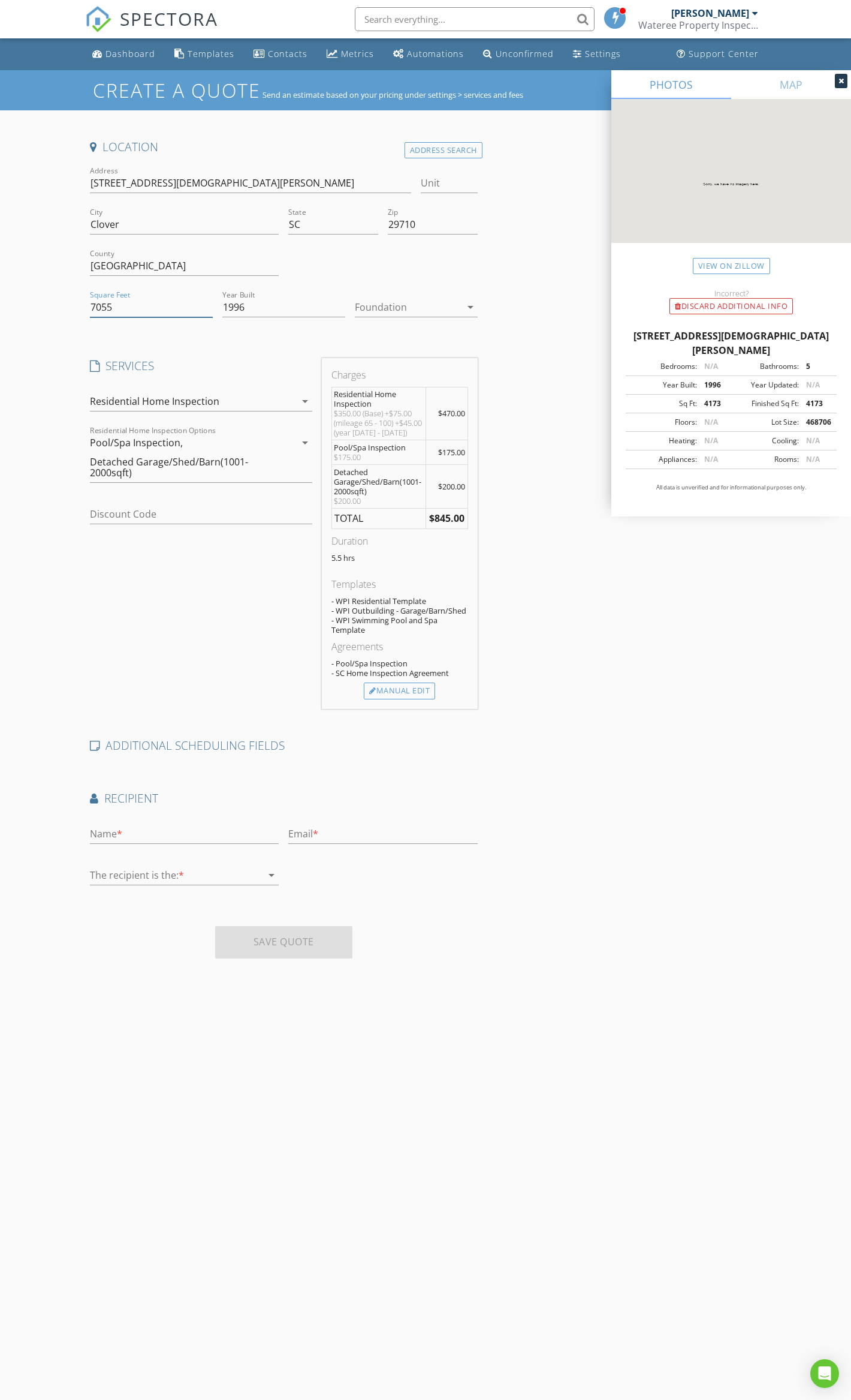
type input "7055"
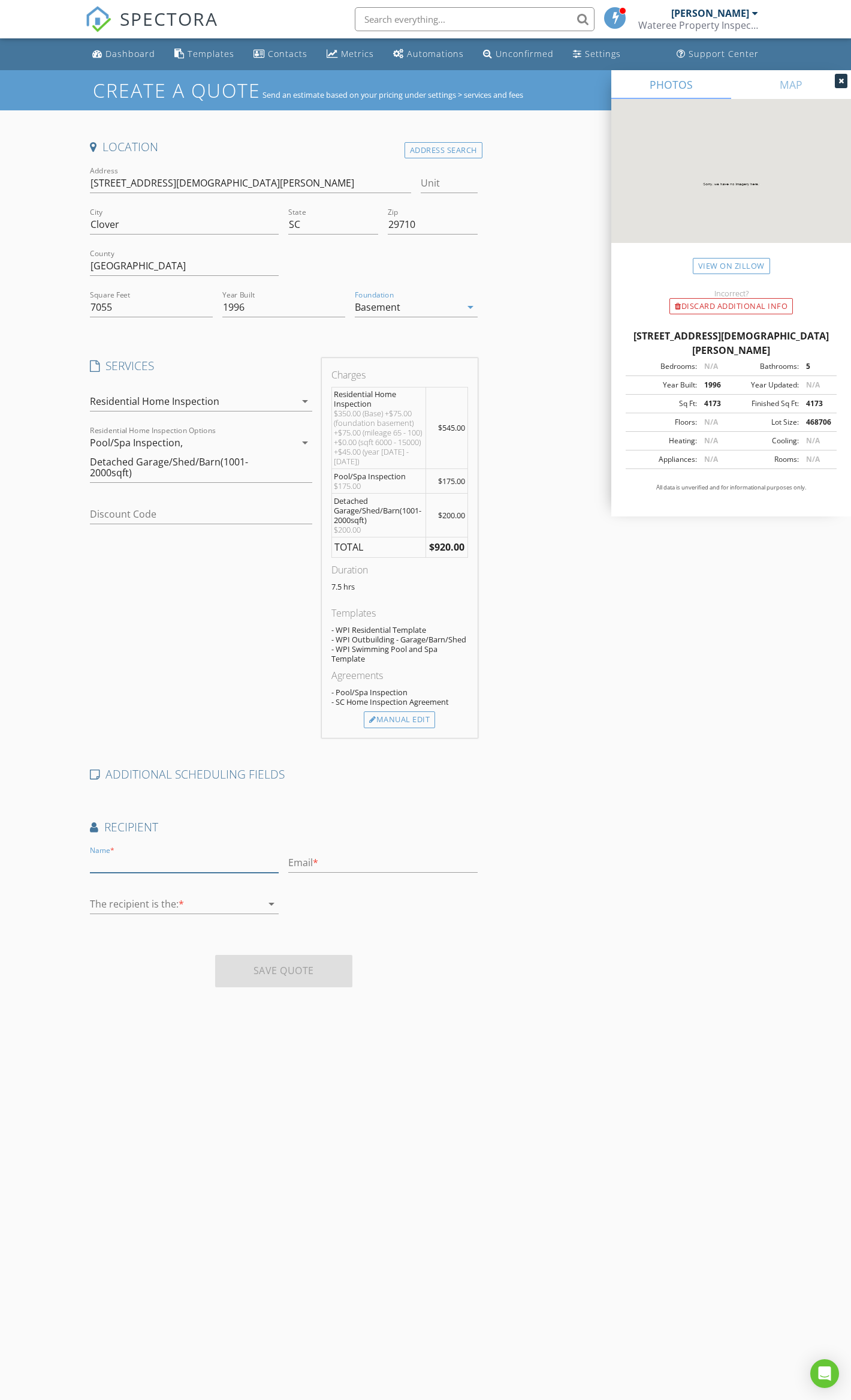
click at [180, 862] on input "text" at bounding box center [184, 862] width 189 height 19
type input "Dominic"
click at [344, 862] on input "text" at bounding box center [382, 862] width 189 height 19
paste input "dsasso01@yahoo.com"
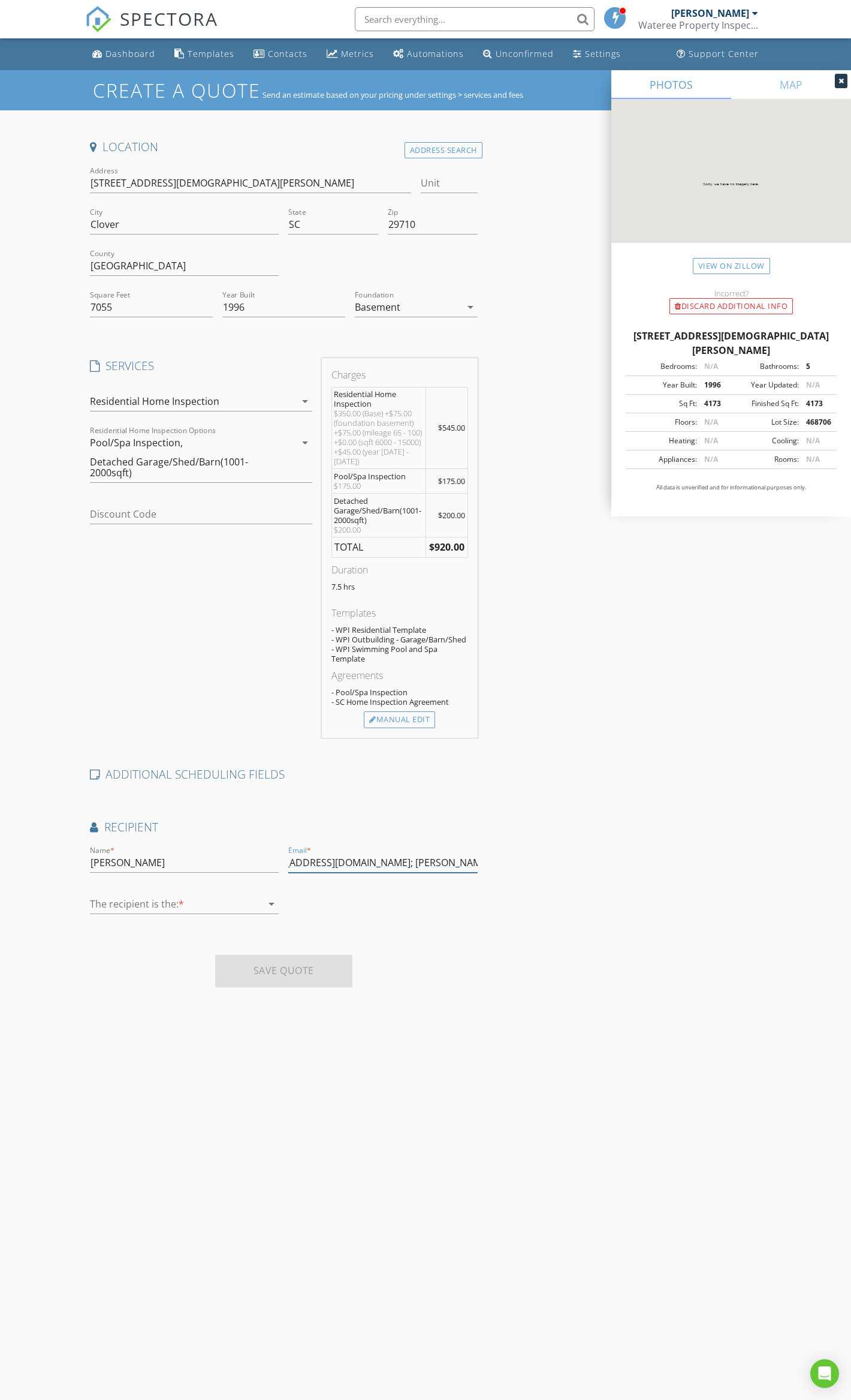
type input "dsasso01@yahoo.com; steve@wpinspections.com"
click at [114, 904] on div at bounding box center [176, 904] width 172 height 19
click at [116, 912] on div "Buyer" at bounding box center [184, 911] width 170 height 15
click at [163, 866] on input "Dominic" at bounding box center [184, 862] width 189 height 19
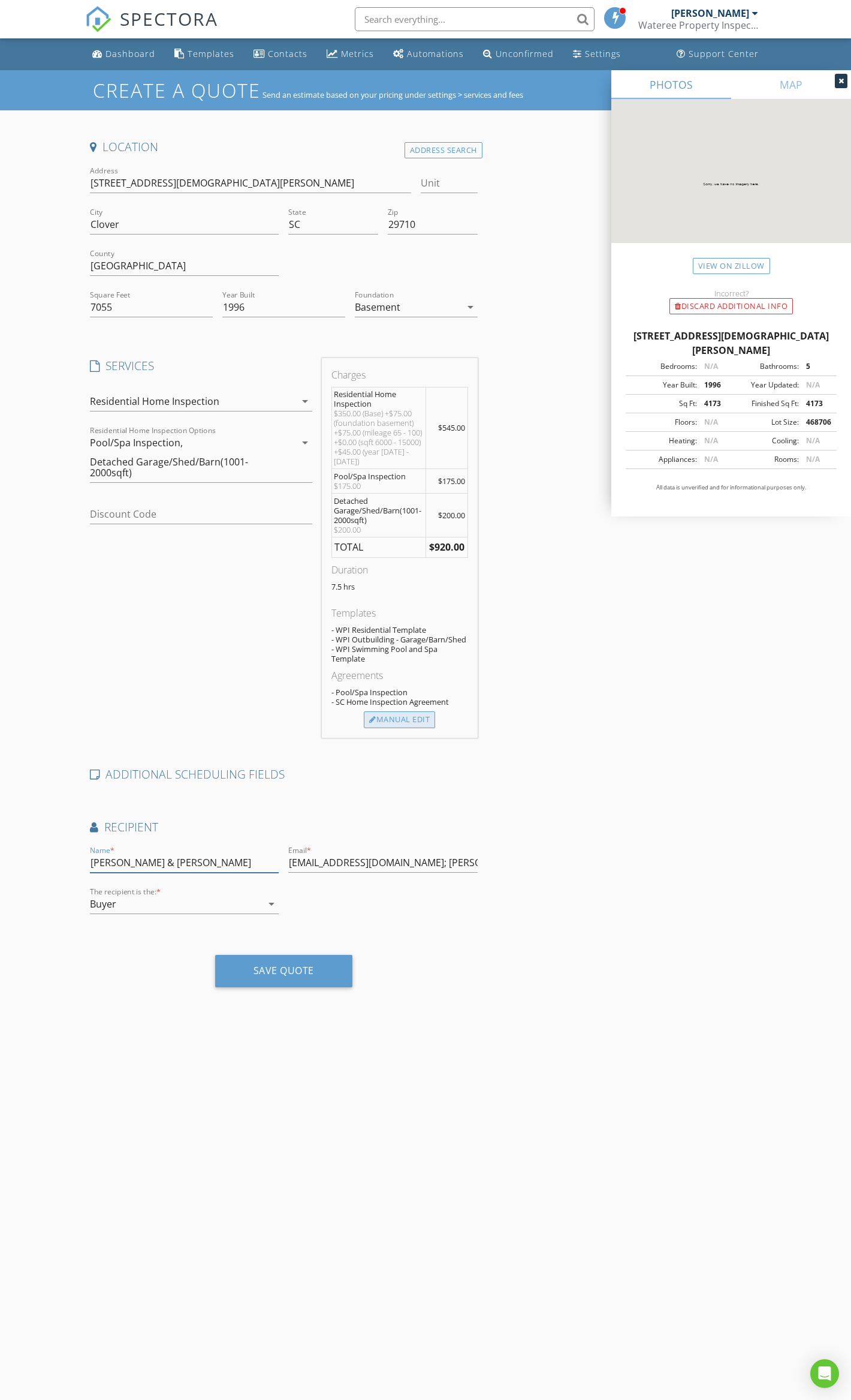
type input "Dominic & Kathleen"
click at [401, 723] on div "Manual Edit" at bounding box center [399, 719] width 71 height 17
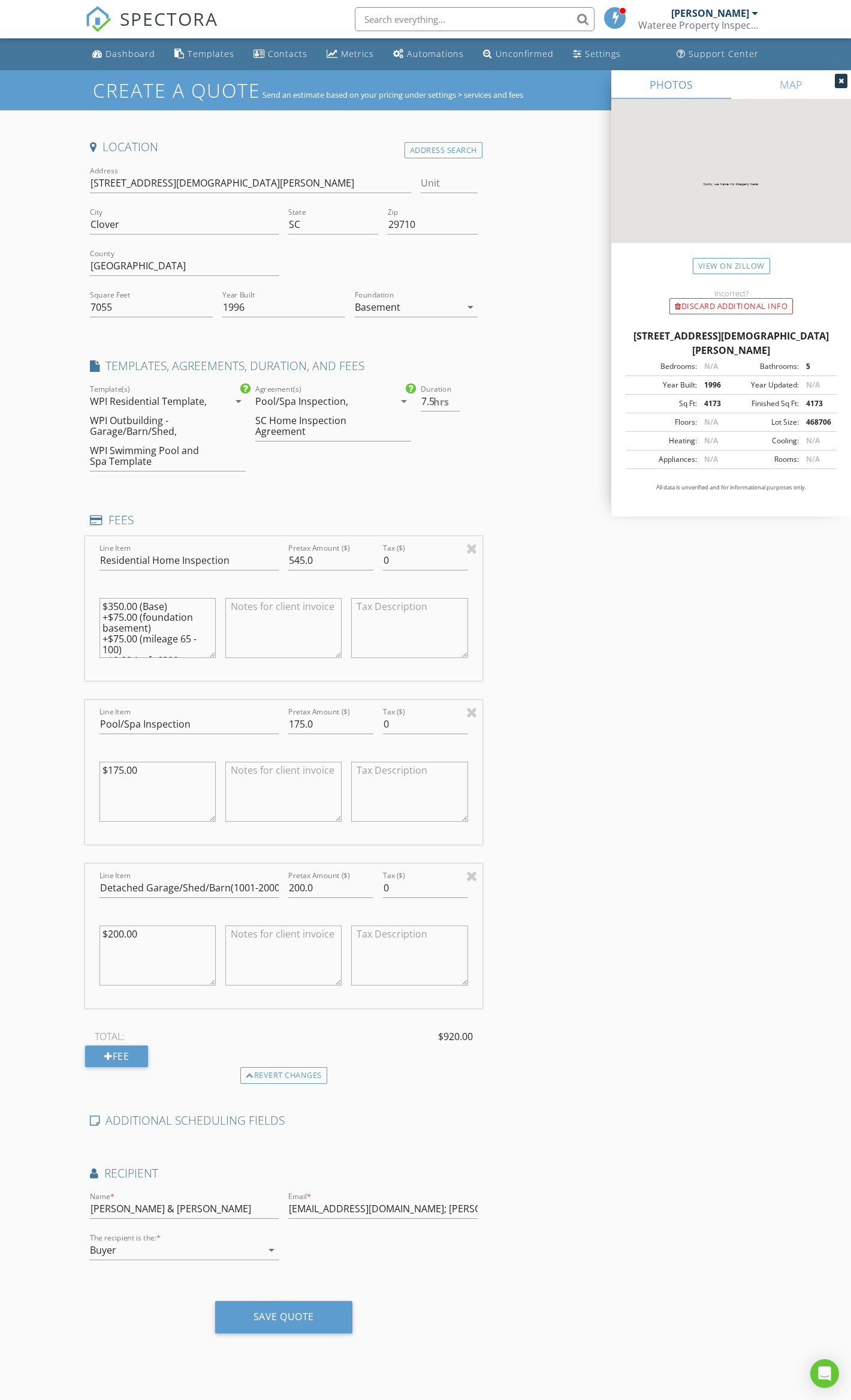
scroll to position [32, 0]
click at [113, 630] on textarea "$350.00 (Base) +$75.00 (foundation basement) +$75.00 (mileage 65 - 100) +$0.00 …" at bounding box center [158, 628] width 116 height 60
type textarea "$350.00 (Base) +$75.00 (foundation basement) +$75.00 (mileage 65 - 100) +$1000.…"
click at [291, 562] on input "545.0" at bounding box center [331, 560] width 85 height 19
type input "1545.0"
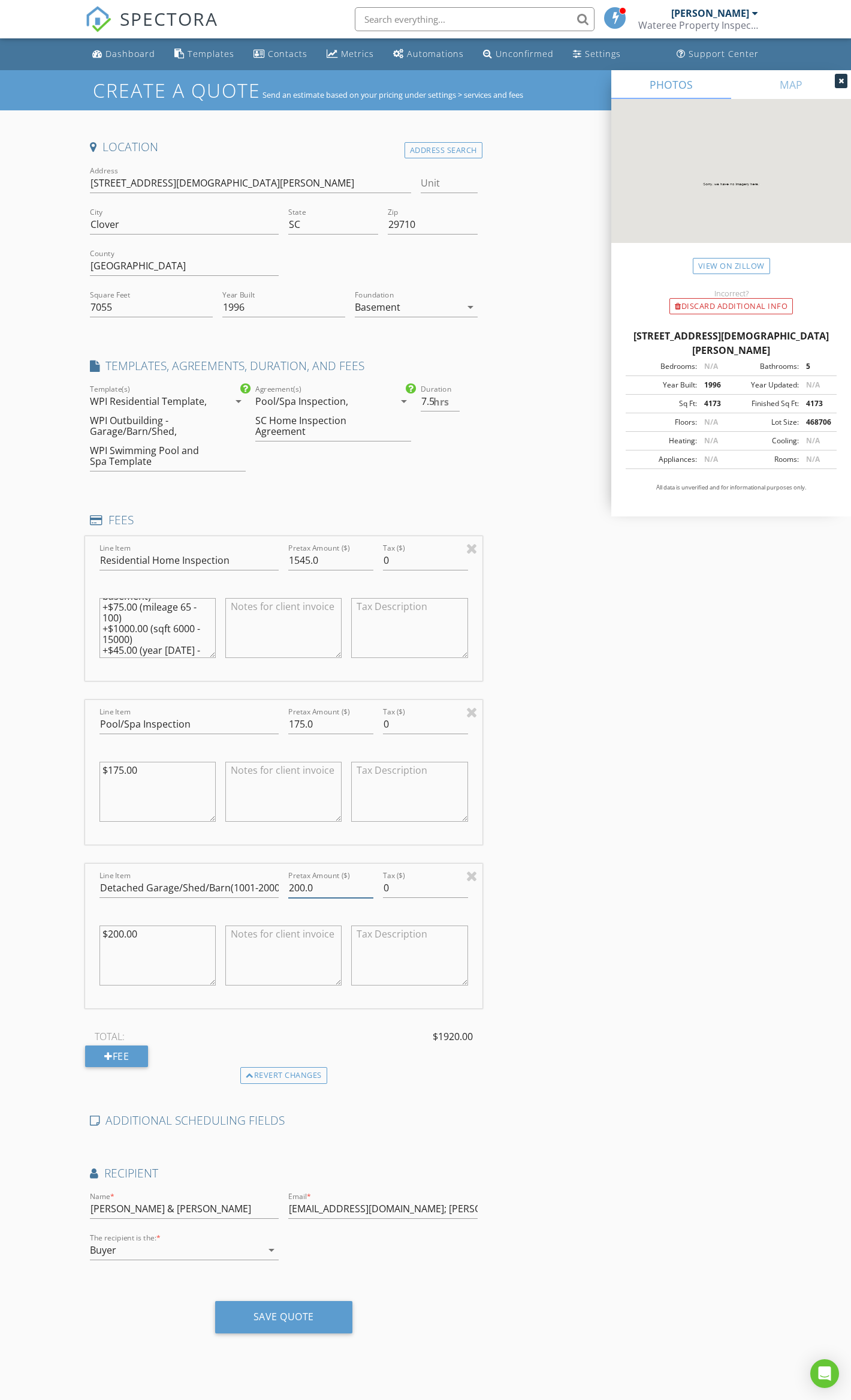
click at [302, 886] on input "200.0" at bounding box center [331, 887] width 85 height 19
type input "200.0"
click at [285, 1320] on div "Save Quote" at bounding box center [283, 1317] width 60 height 12
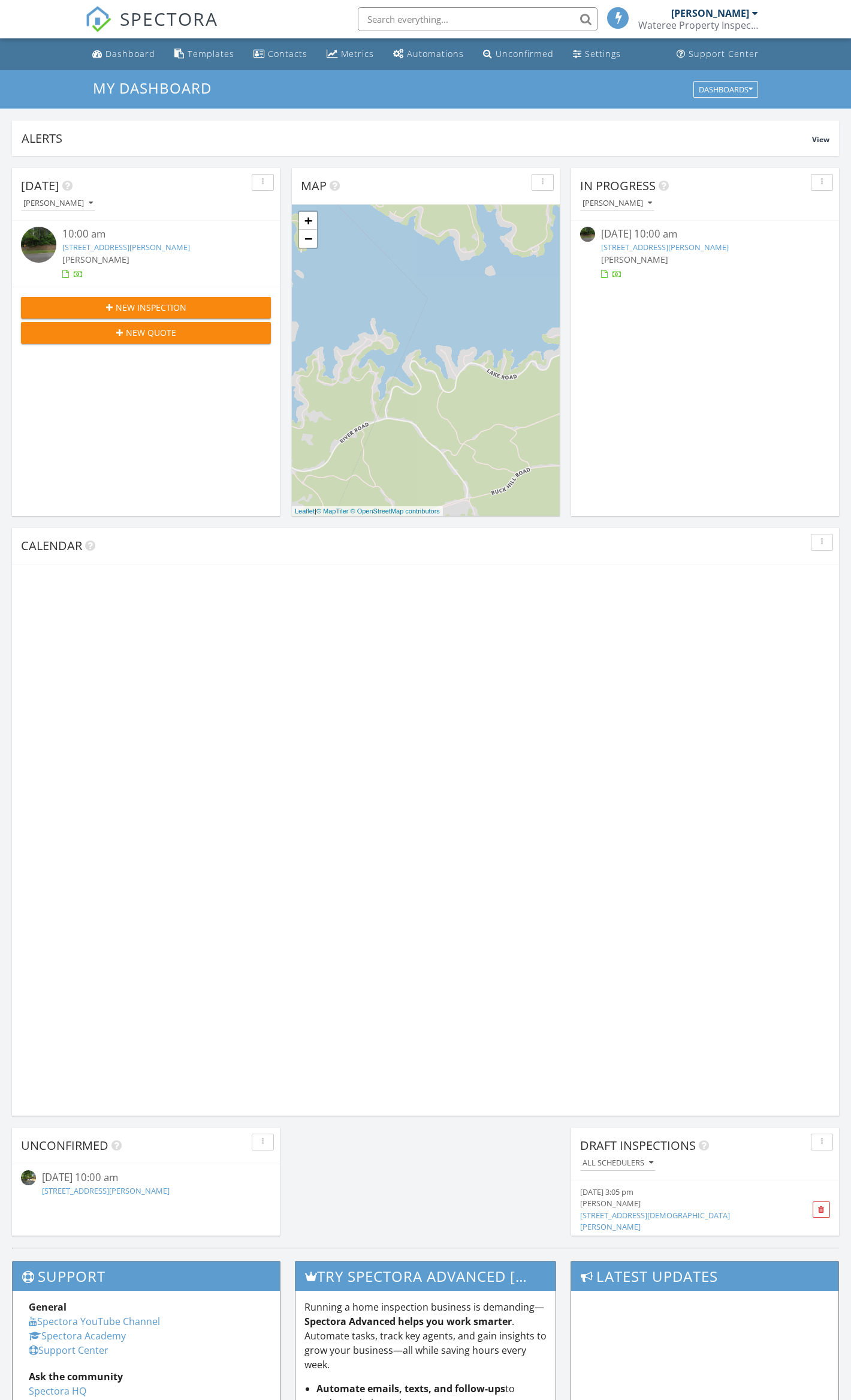
scroll to position [1116, 875]
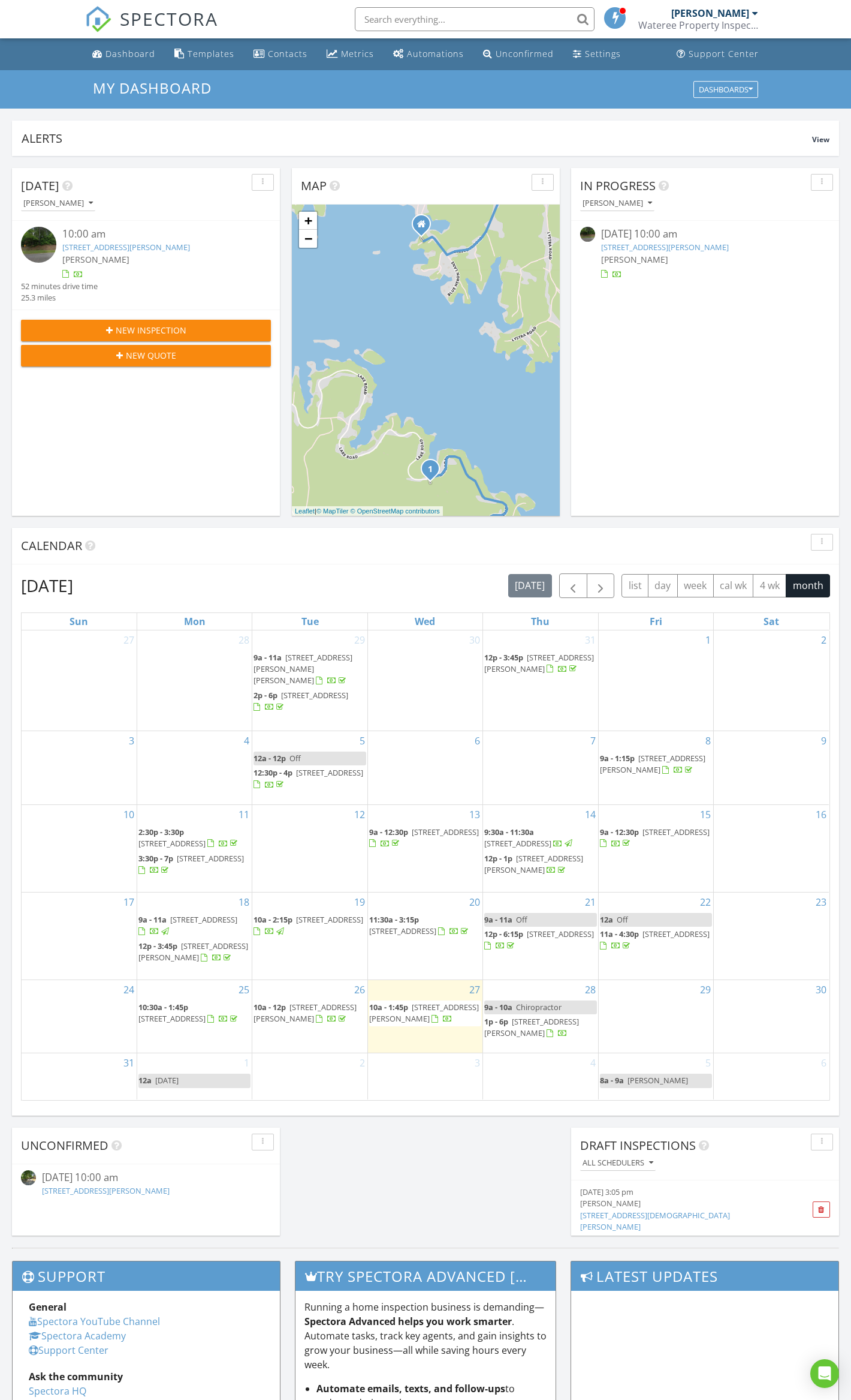
click at [421, 1010] on span "[STREET_ADDRESS][PERSON_NAME]" at bounding box center [423, 1012] width 110 height 22
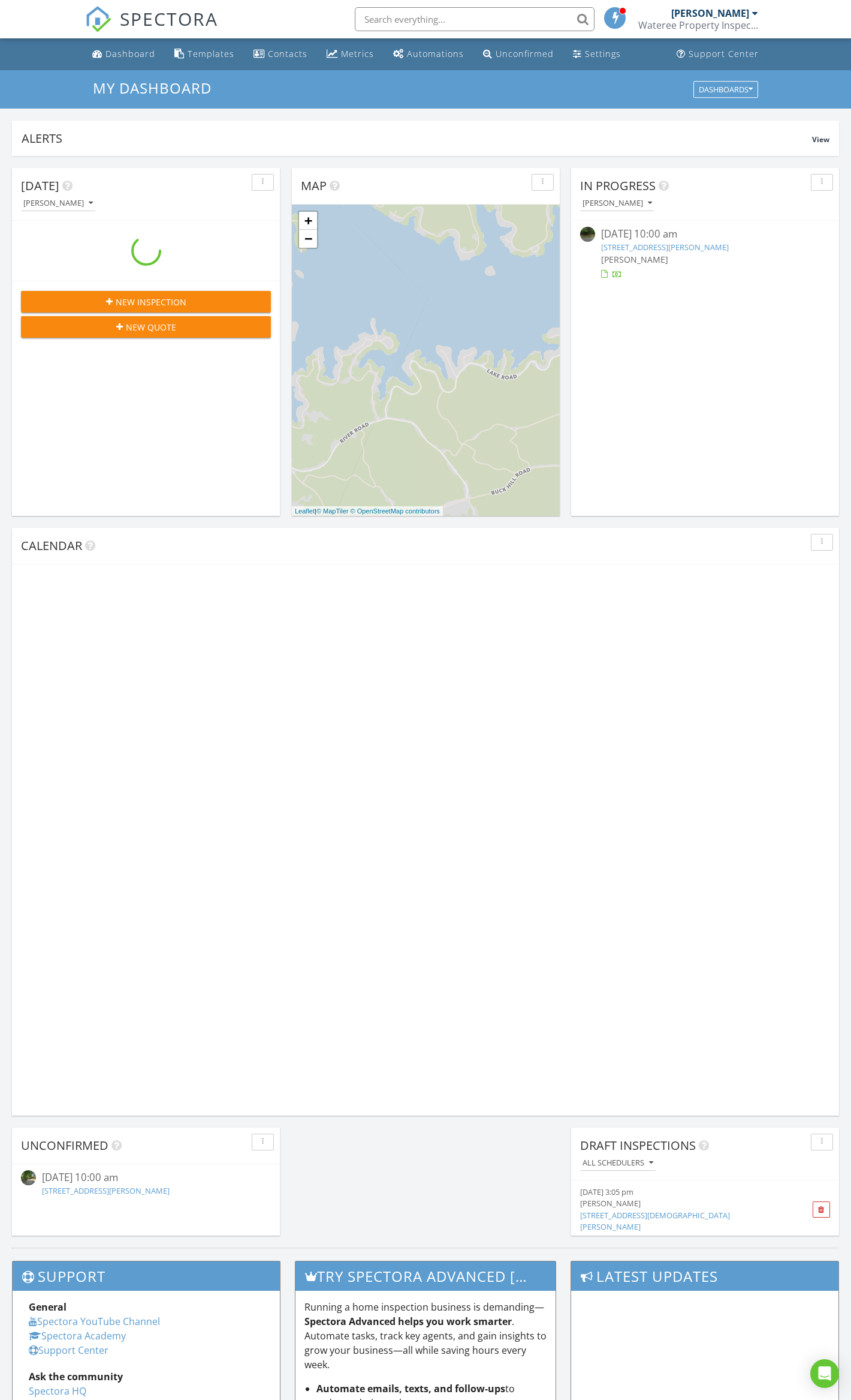
scroll to position [1116, 875]
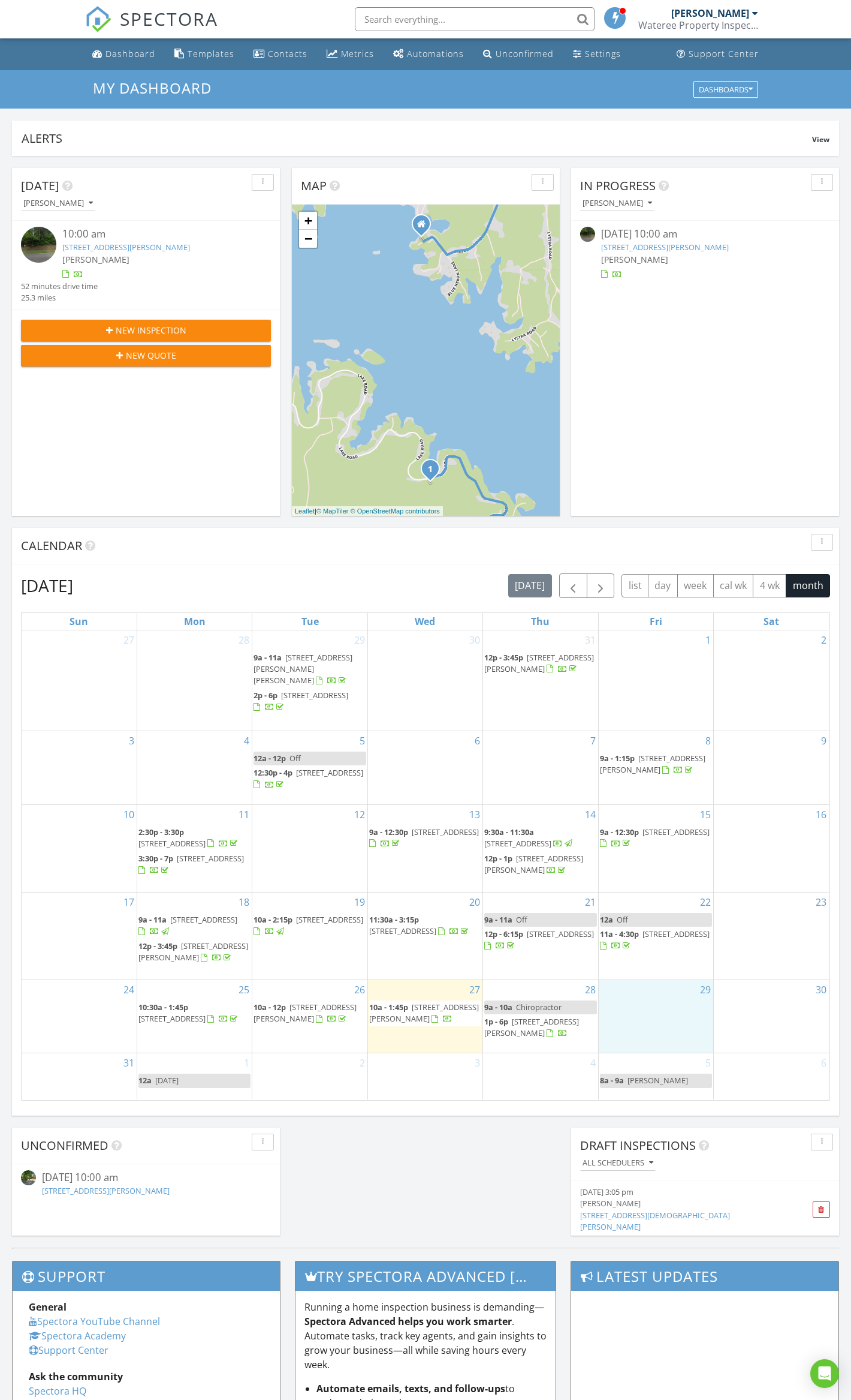
click at [671, 1008] on div "29" at bounding box center [656, 1016] width 115 height 73
click at [768, 1076] on div "6" at bounding box center [771, 1076] width 115 height 46
click at [684, 246] on link "[STREET_ADDRESS][PERSON_NAME]" at bounding box center [665, 247] width 128 height 11
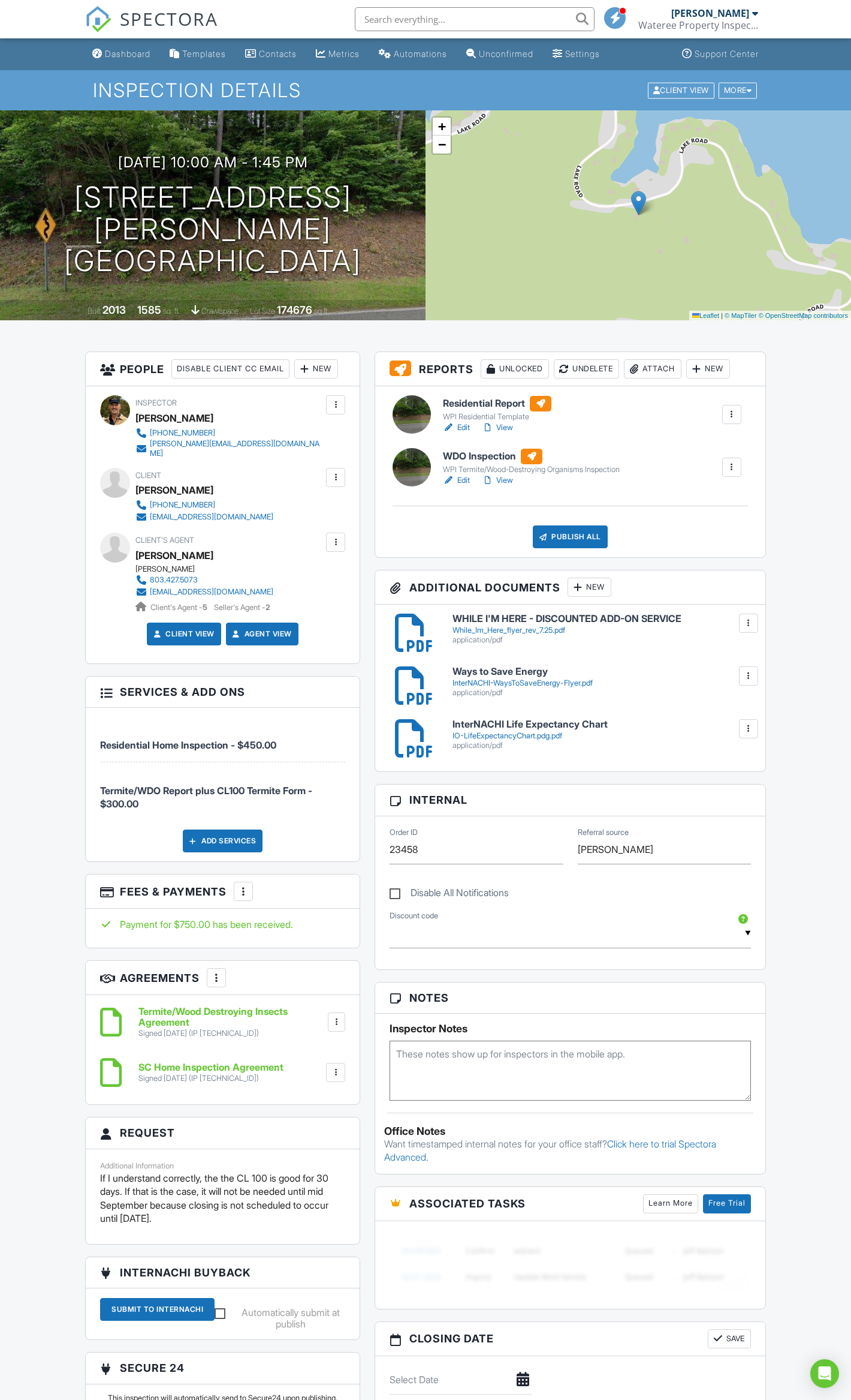
click at [490, 404] on h6 "Residential Report" at bounding box center [497, 404] width 109 height 16
